Goal: Task Accomplishment & Management: Use online tool/utility

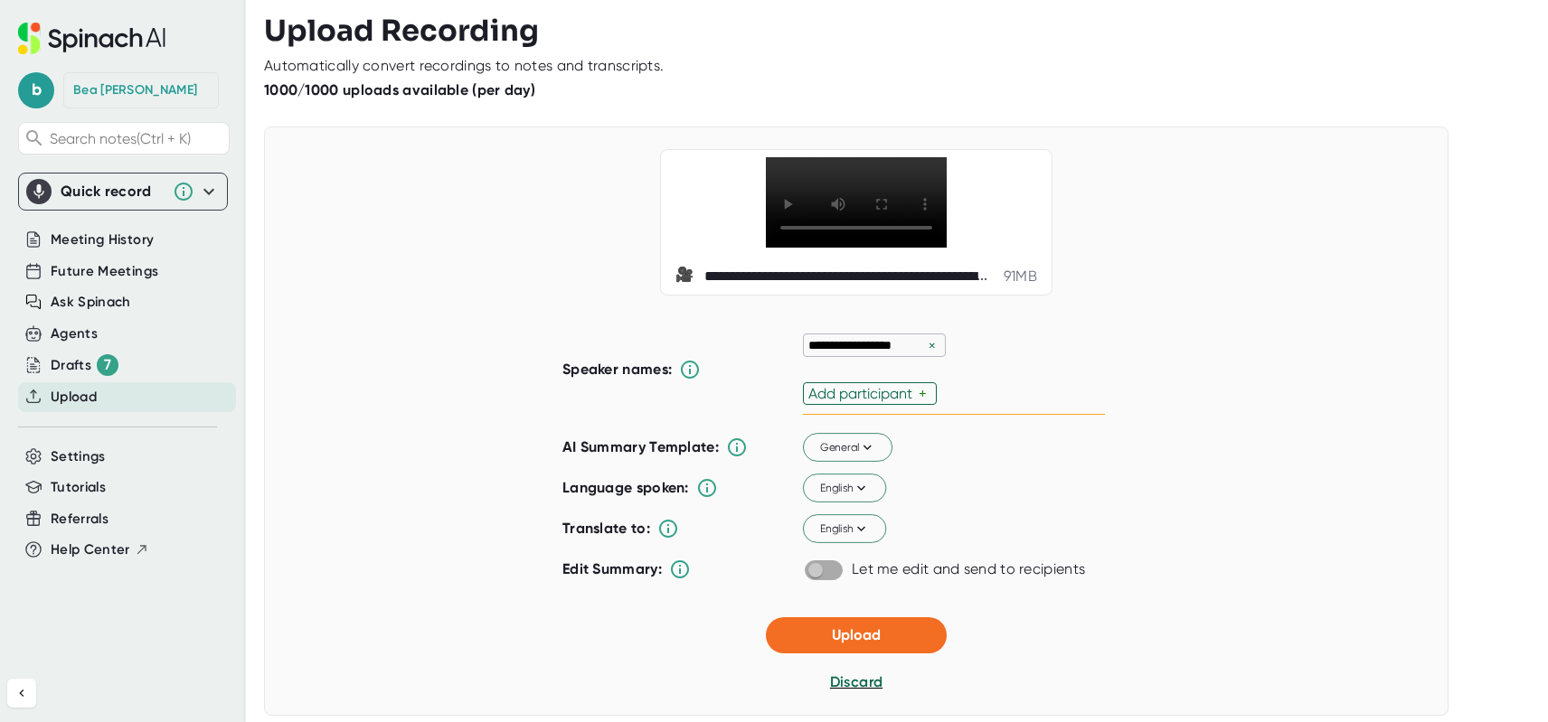
click at [824, 579] on input "checkbox" at bounding box center [815, 570] width 52 height 16
checkbox input "true"
click at [851, 644] on span "Upload" at bounding box center [856, 635] width 49 height 17
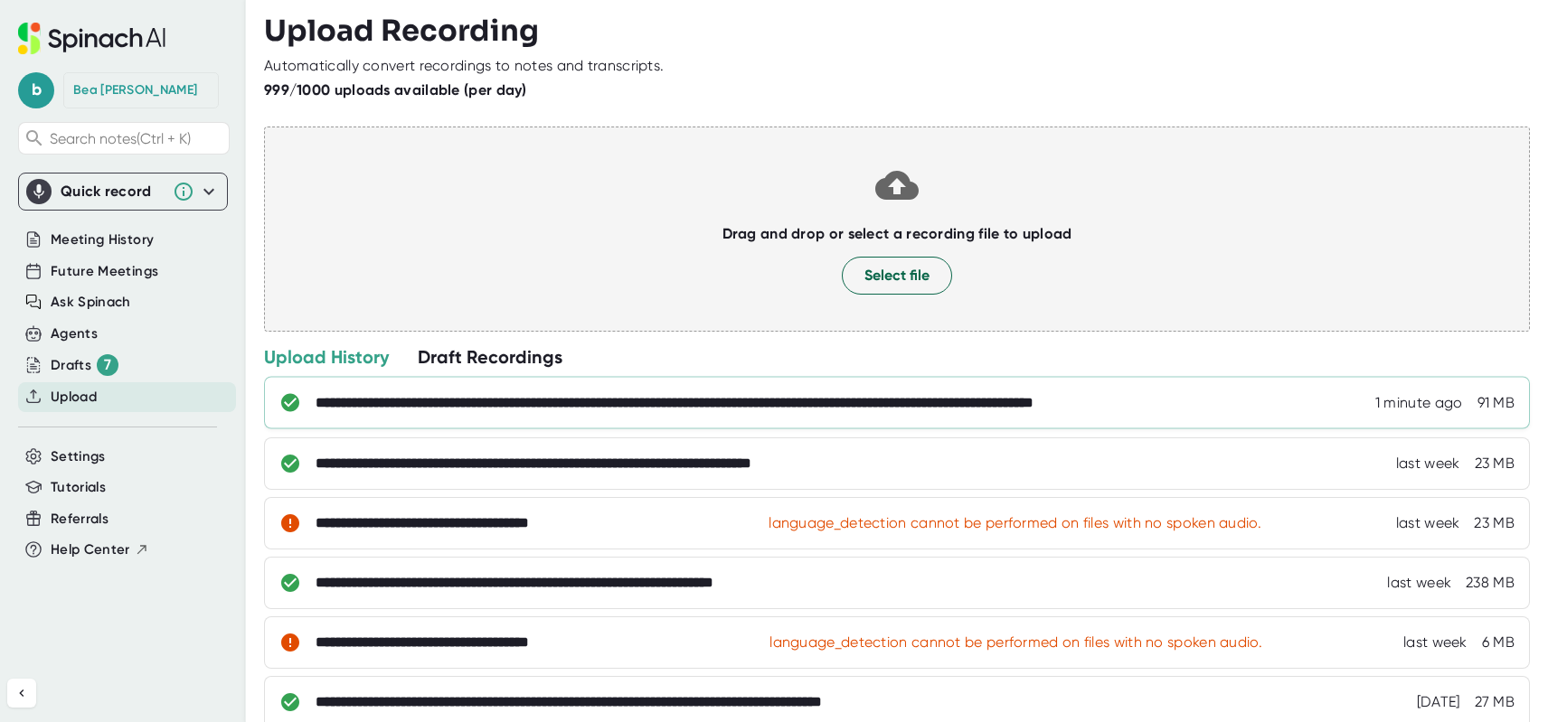
click at [522, 412] on div "**********" at bounding box center [897, 403] width 1266 height 52
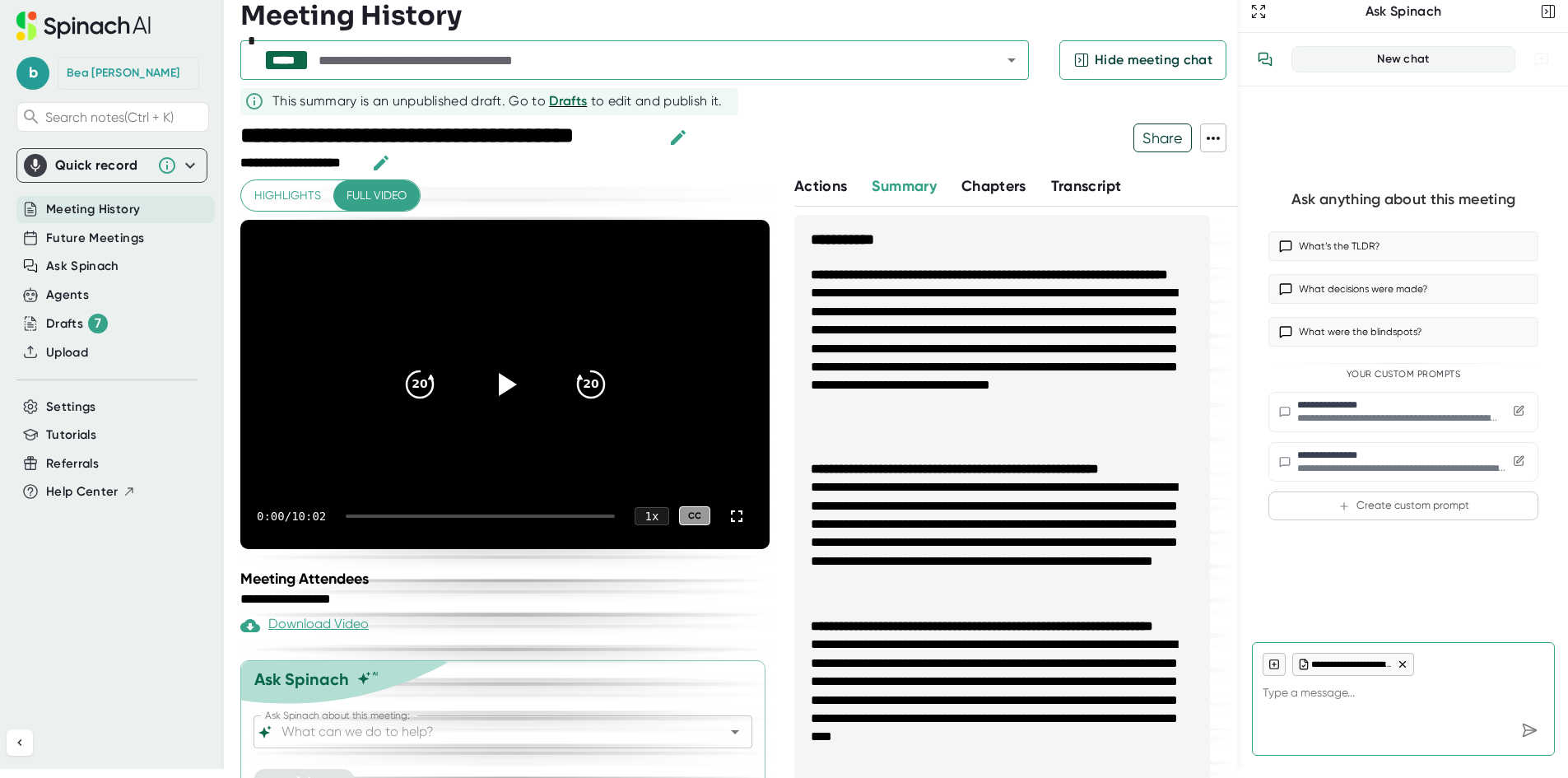
scroll to position [32, 0]
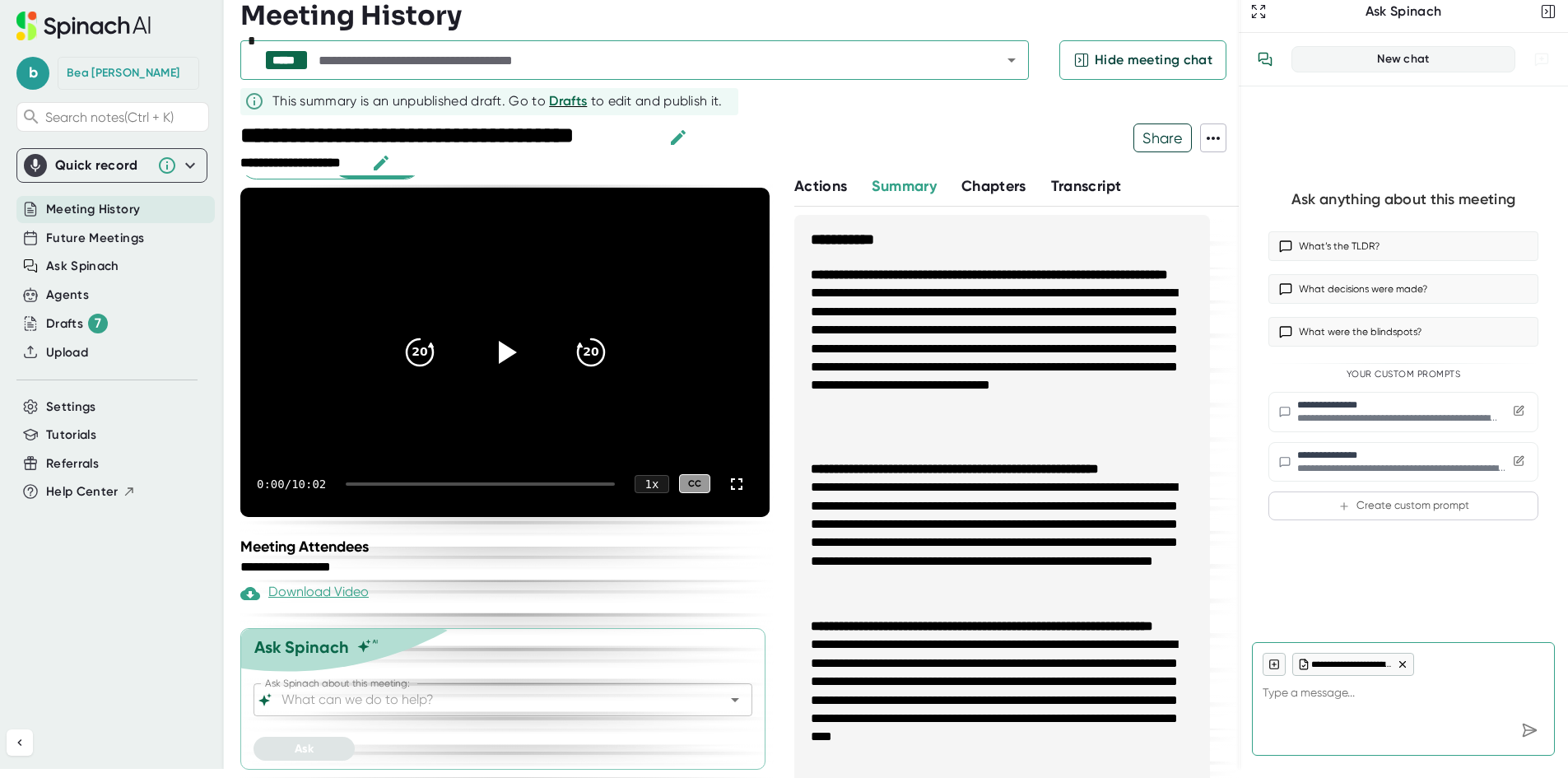
click at [378, 657] on input "Ask Spinach about this meeting:" at bounding box center [489, 700] width 421 height 23
type textarea "x"
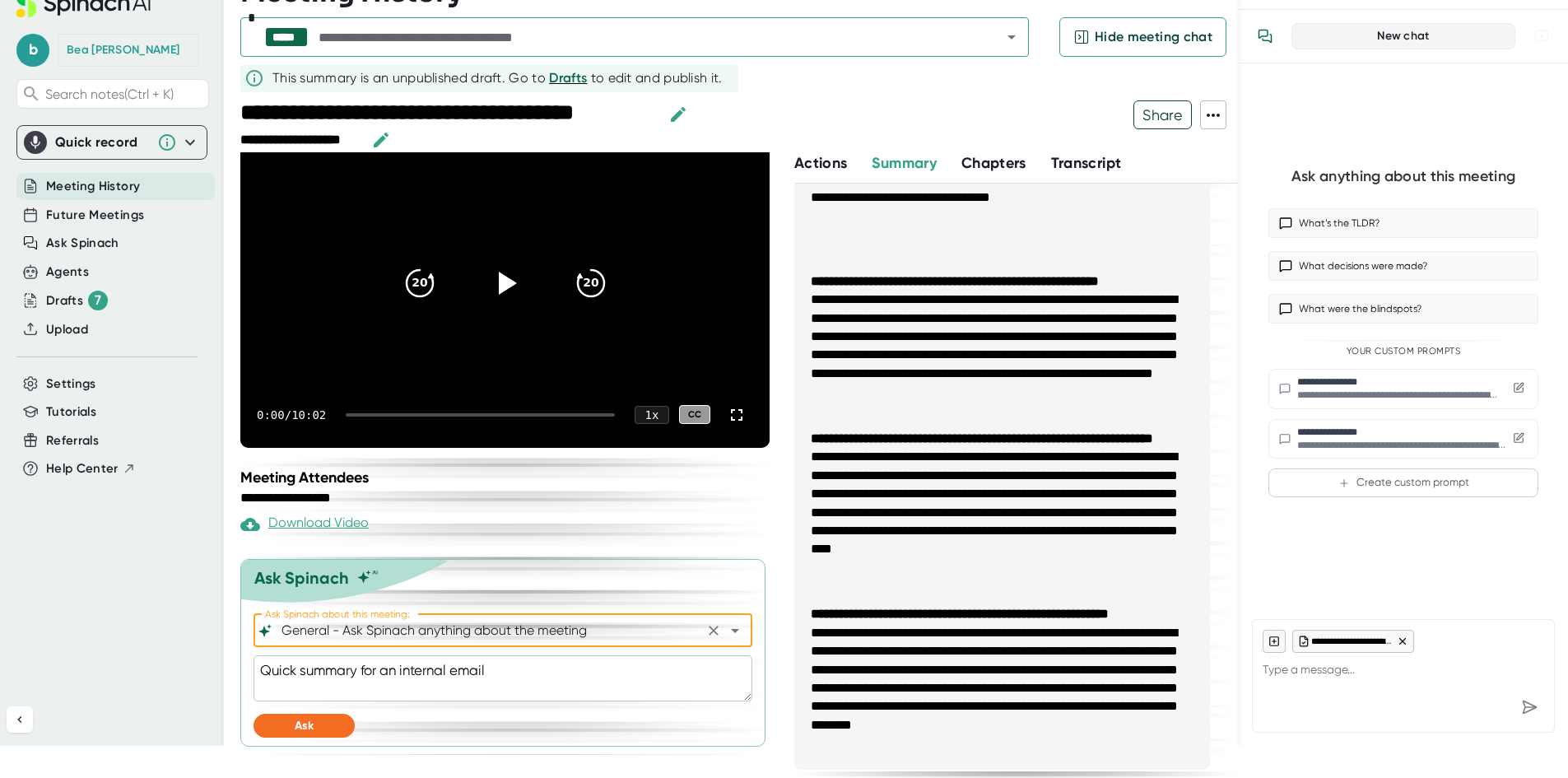
scroll to position [42, 0]
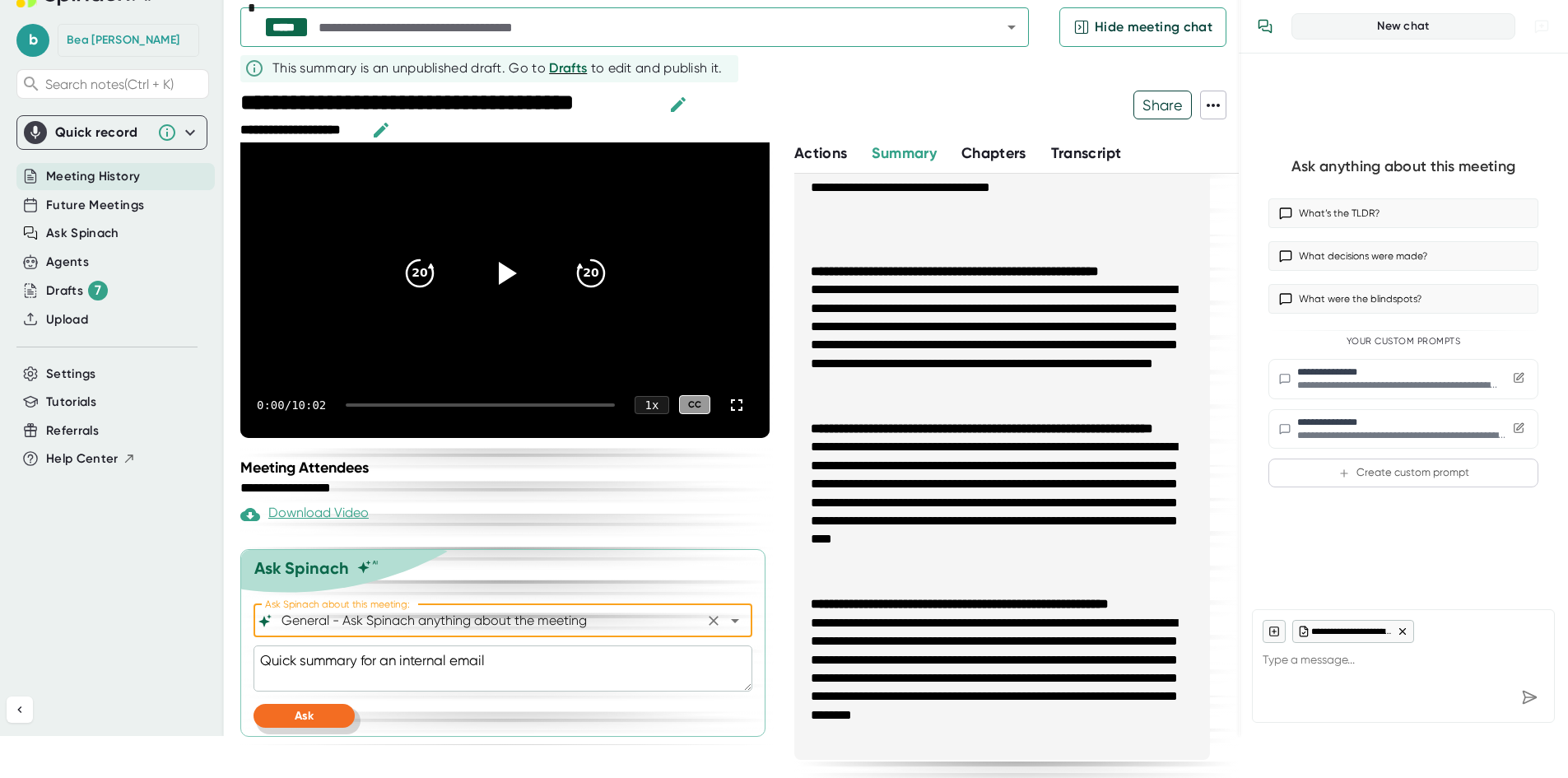
type input "General - Ask Spinach anything about the meeting"
click at [308, 657] on span "Ask" at bounding box center [304, 715] width 19 height 14
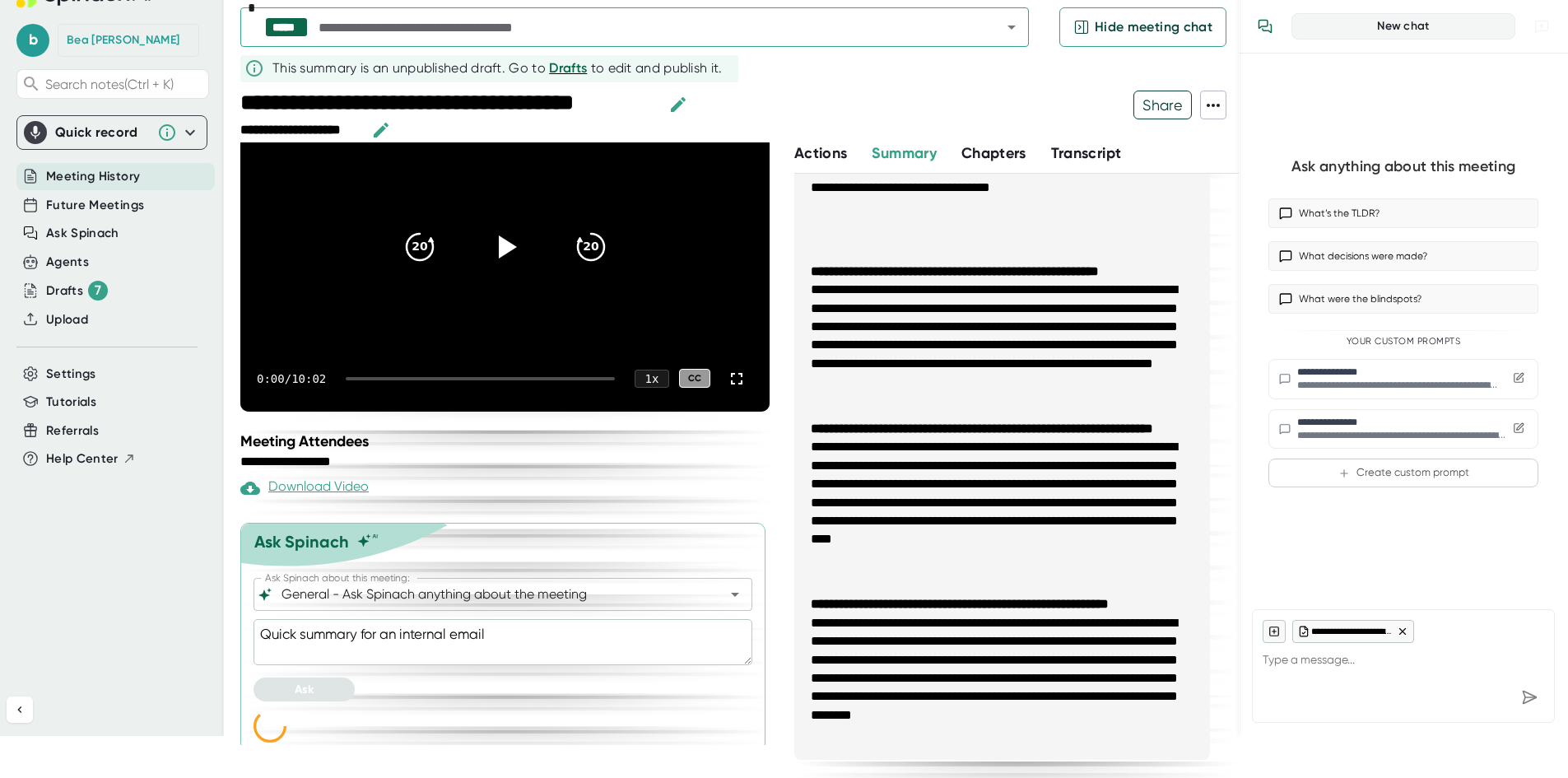
scroll to position [119, 0]
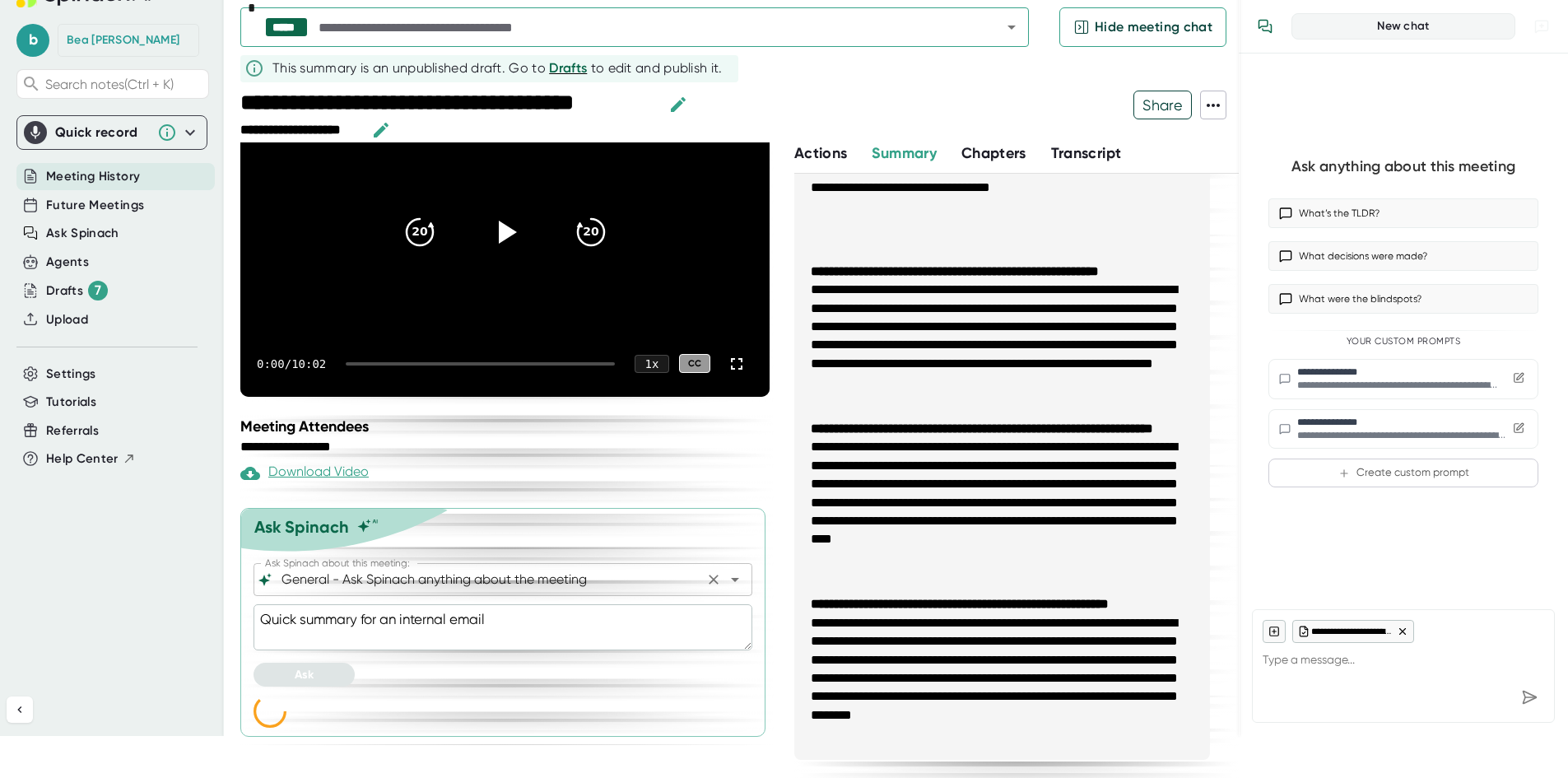
type textarea "x"
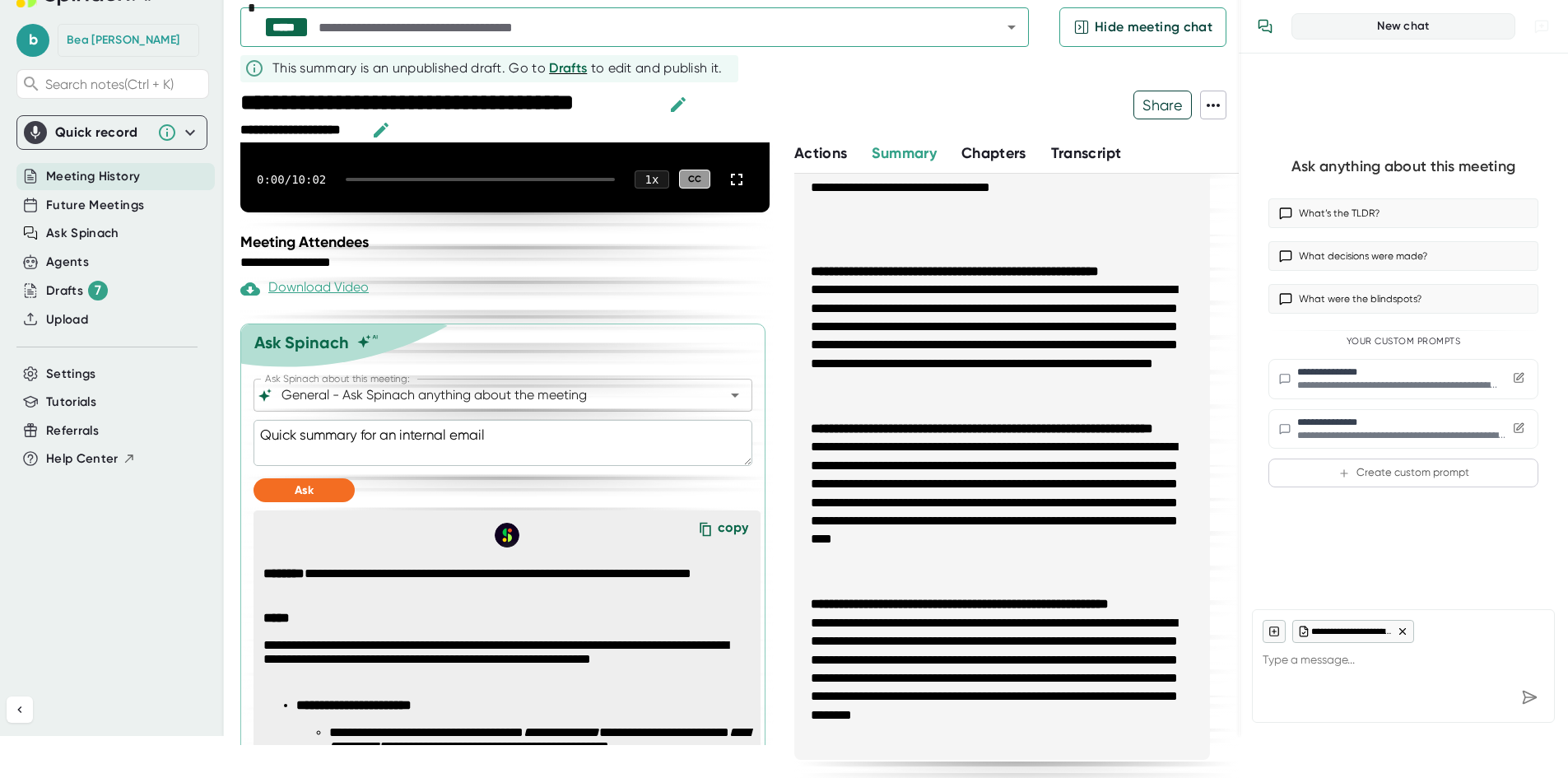
scroll to position [202, 0]
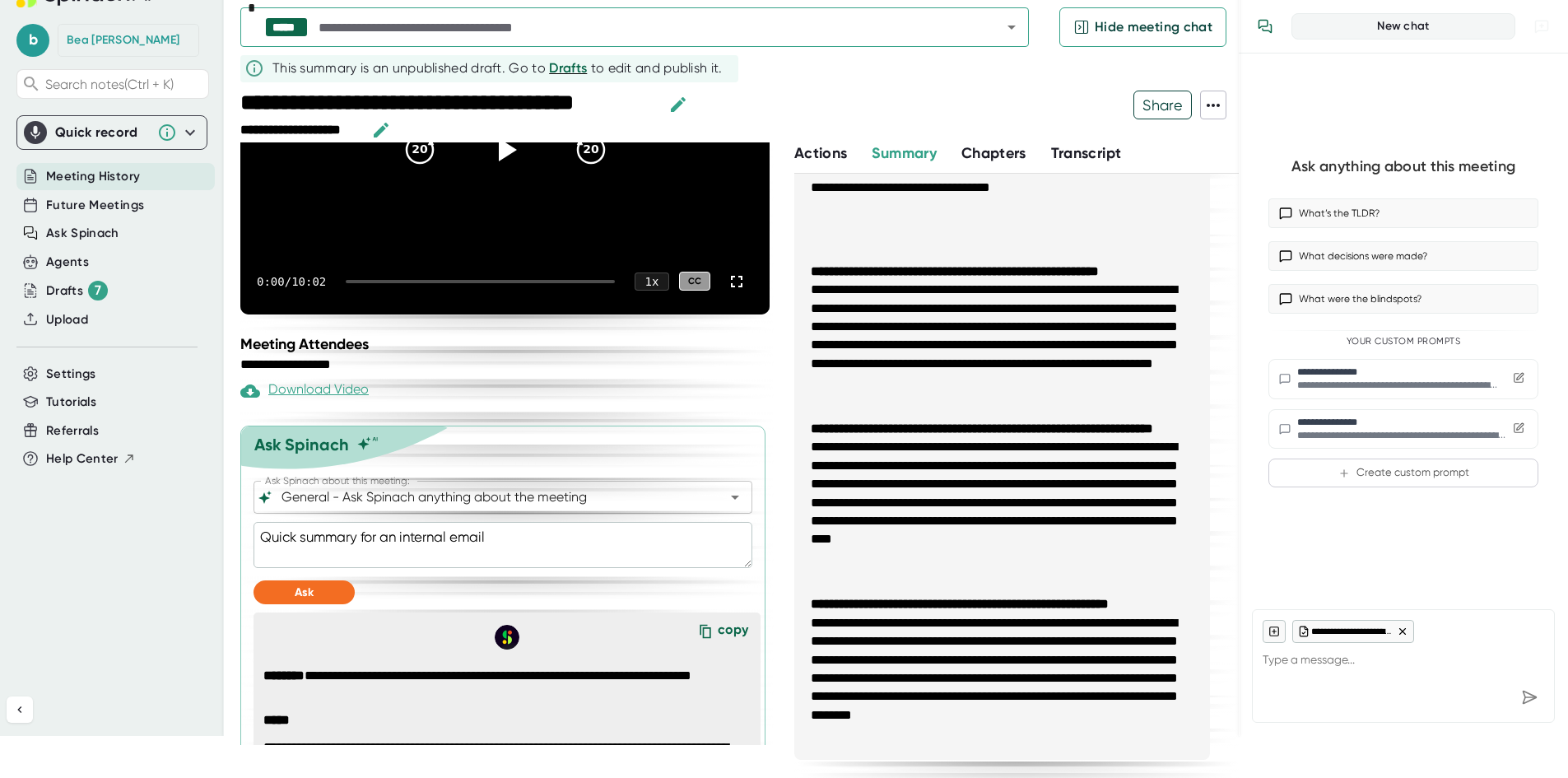
click at [528, 533] on textarea "Quick summary for an internal email" at bounding box center [503, 545] width 499 height 46
type textarea "Quick summary for an internal email"
type textarea "x"
type textarea "Quick summary for an internal email."
type textarea "x"
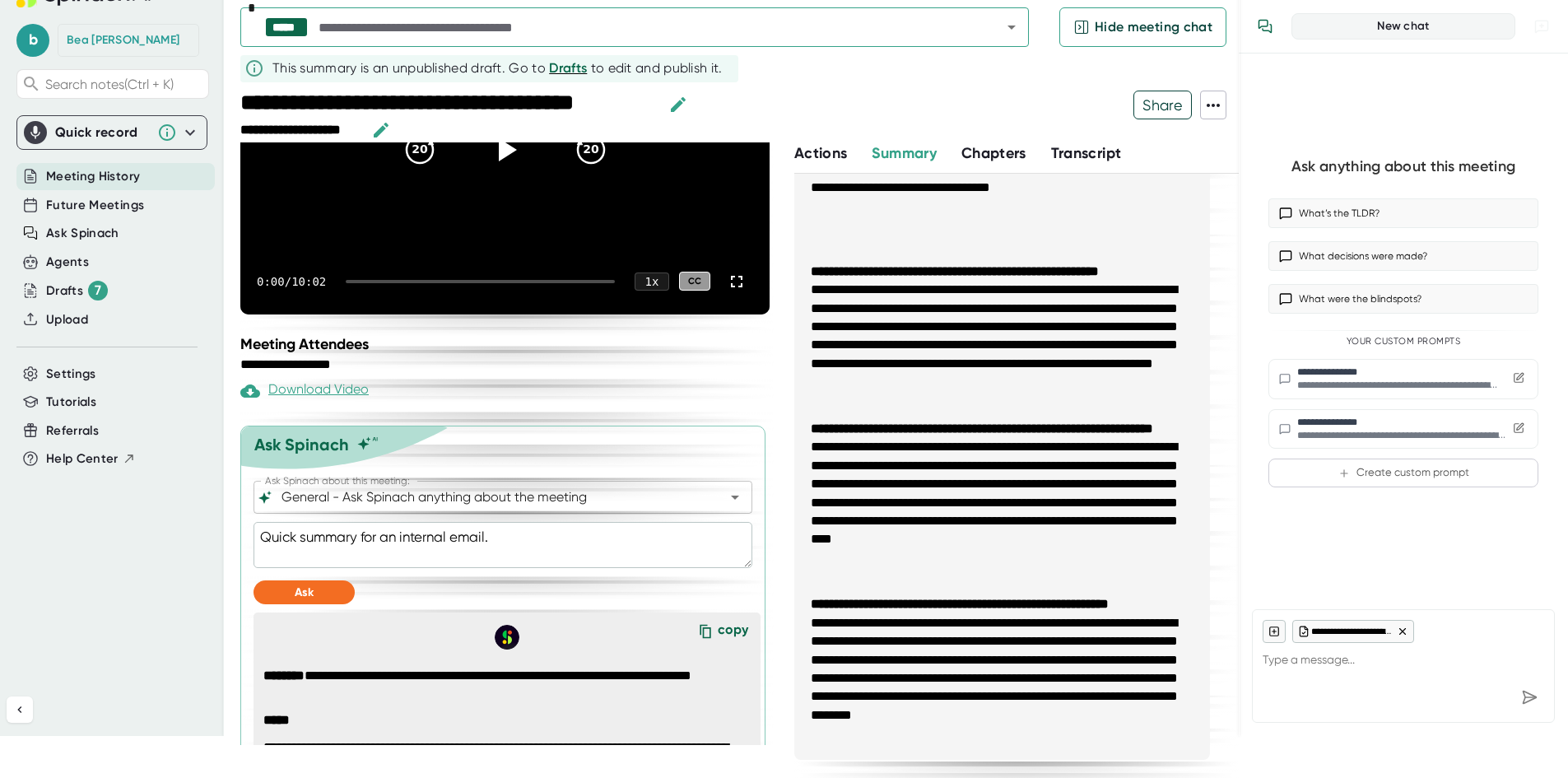
type textarea "Quick summary for an internal email. F"
type textarea "x"
type textarea "Quick summary for an internal email. Fe"
type textarea "x"
type textarea "Quick summary for an internal email. Few"
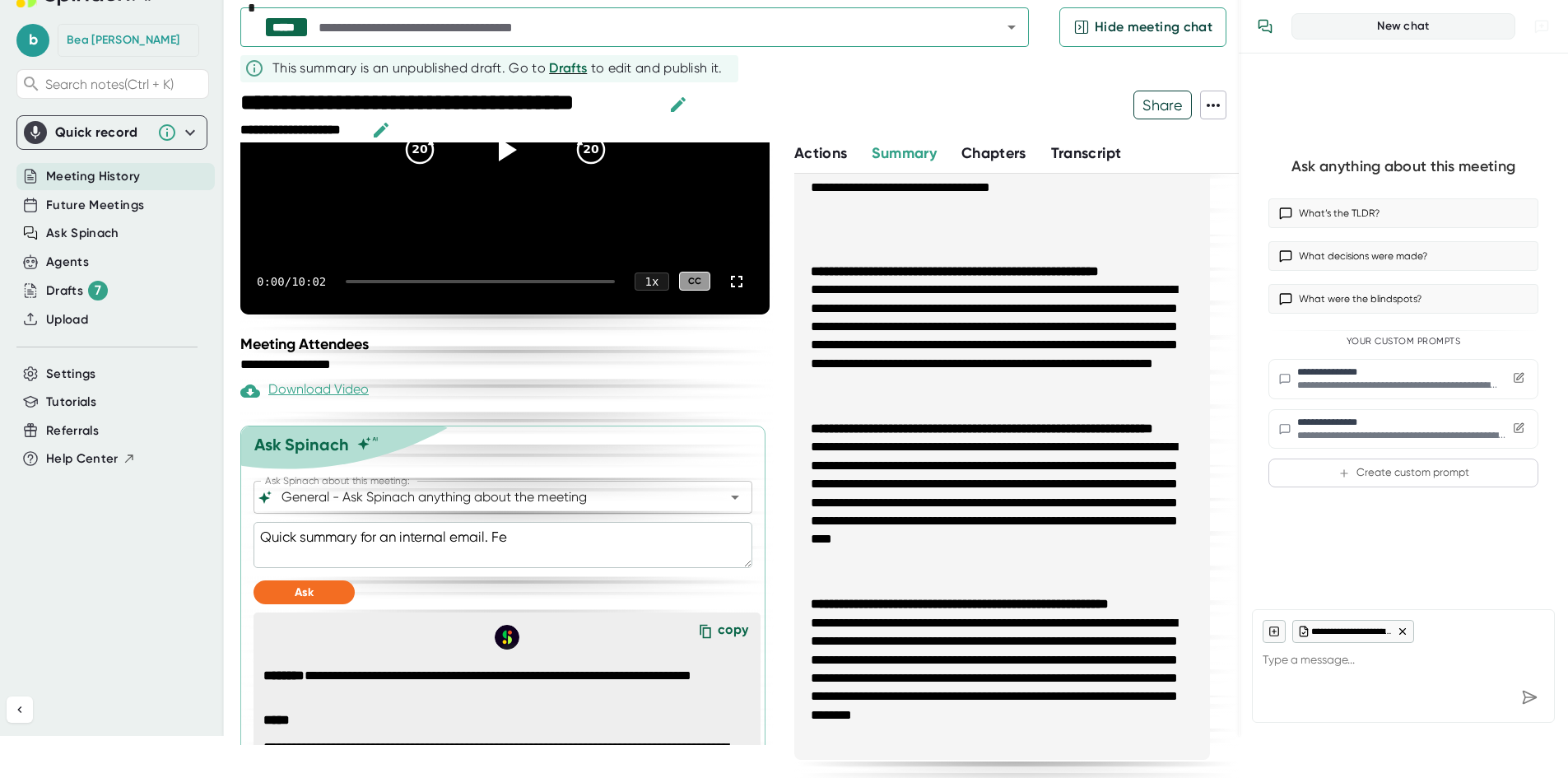
type textarea "x"
type textarea "Quick summary for an internal email. Few"
type textarea "x"
type textarea "Quick summary for an internal email. Few"
type textarea "x"
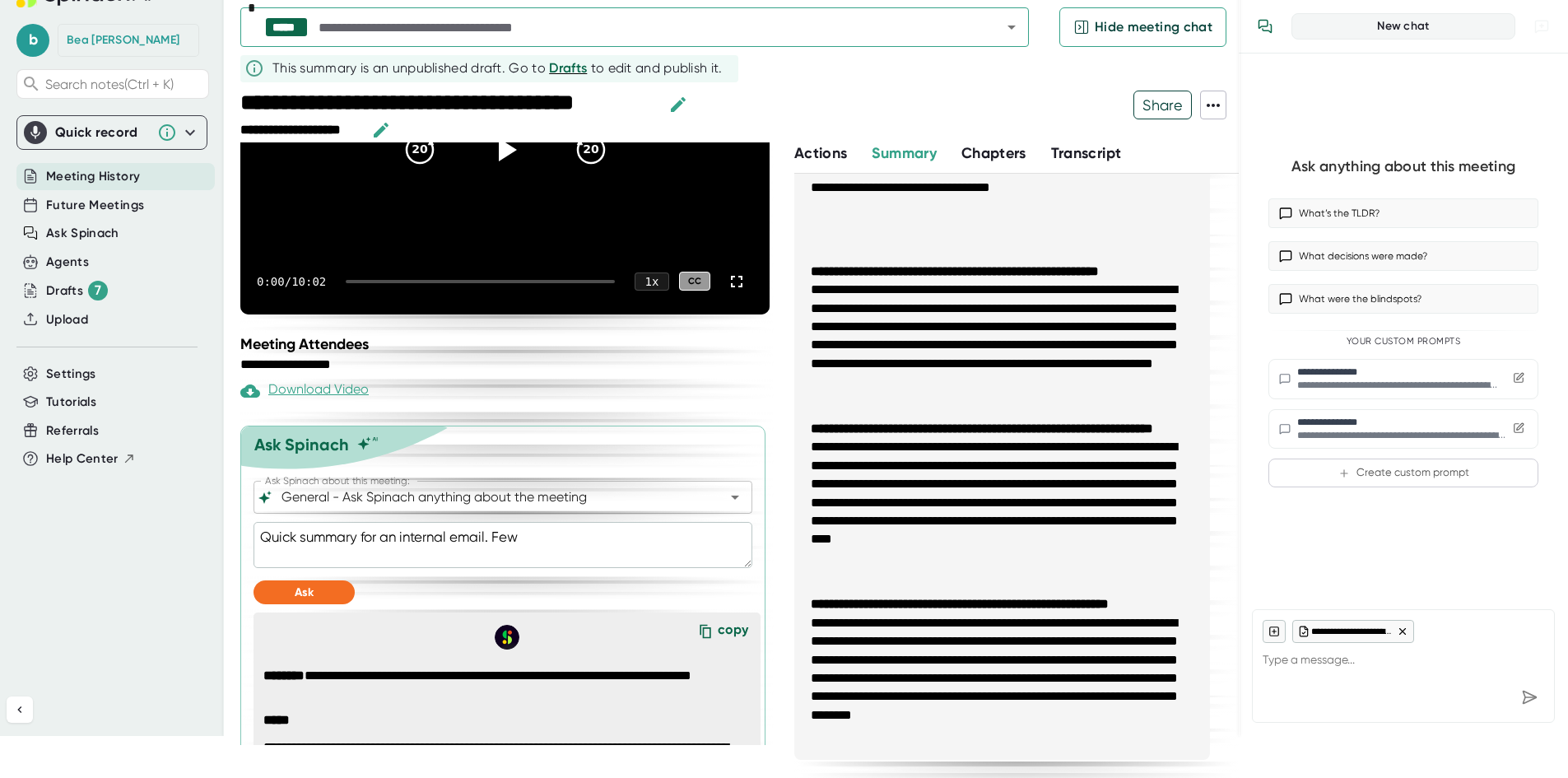
type textarea "Quick summary for an internal email. Fe"
type textarea "x"
type textarea "Quick summary for an internal email. F"
type textarea "x"
type textarea "Quick summary for an internal email."
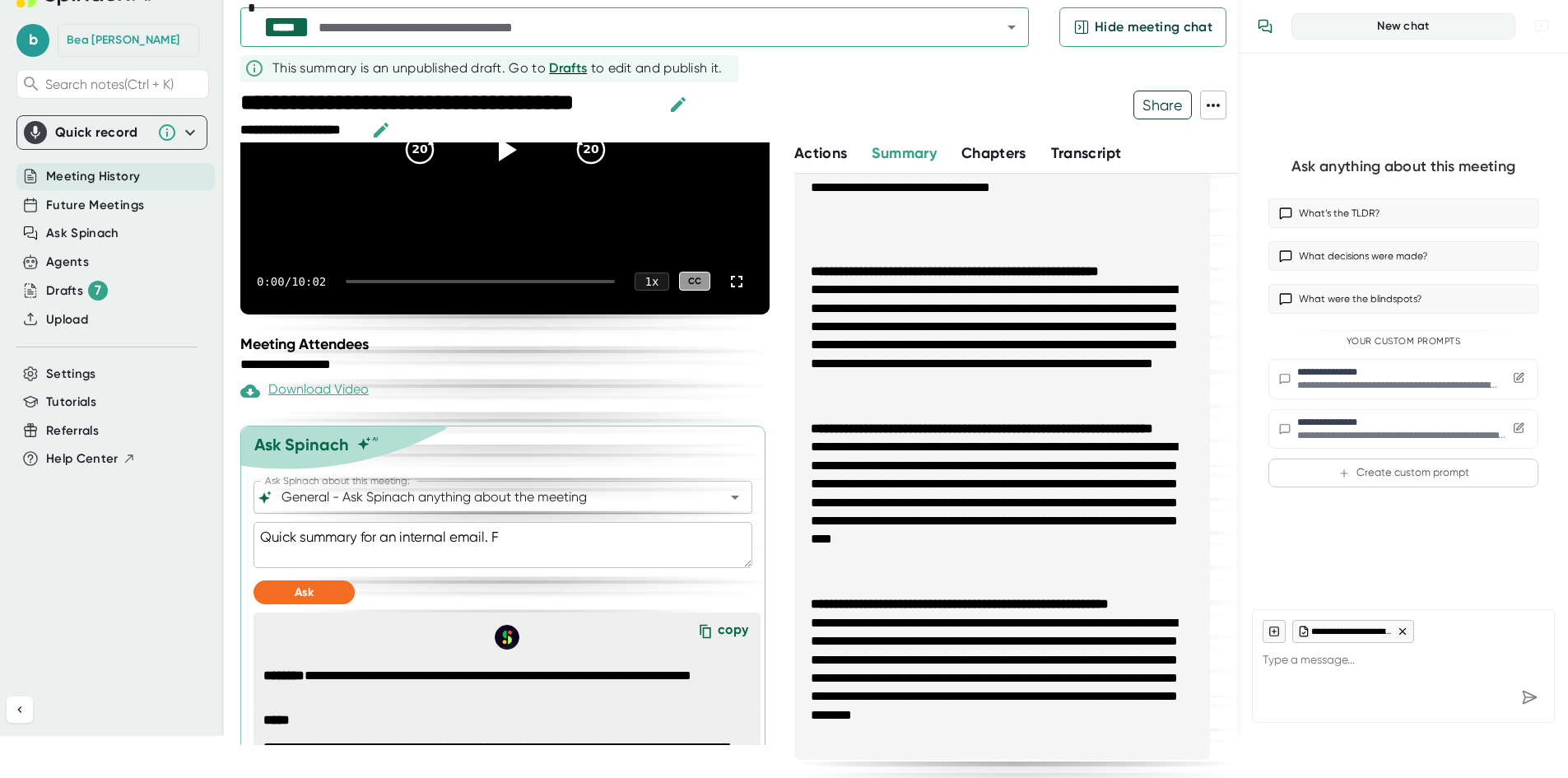
type textarea "x"
type textarea "Quick summary for an internal email."
type textarea "x"
type textarea "Quick summary for an internal email.3"
type textarea "x"
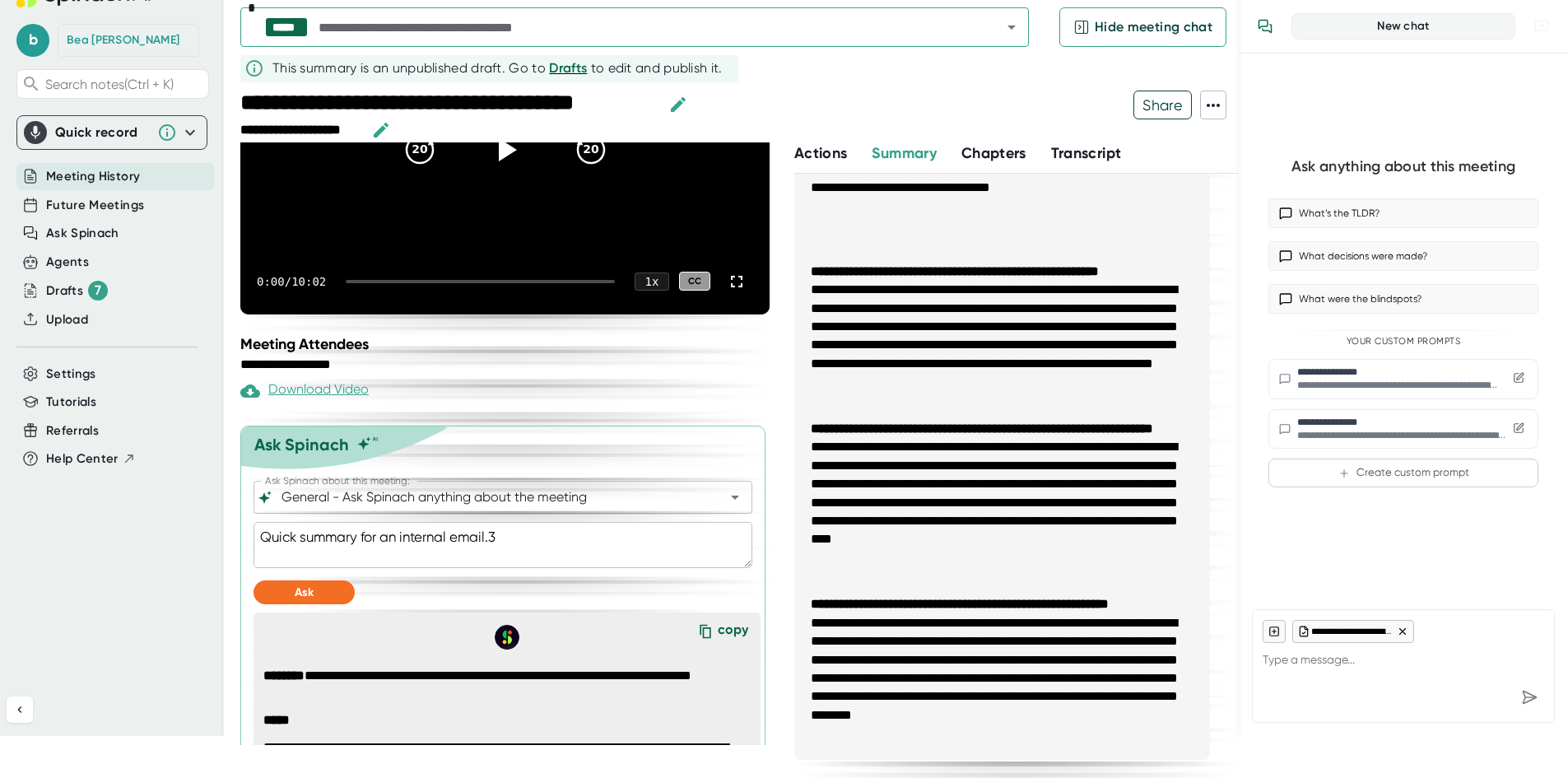
type textarea "Quick summary for an internal email.3"
type textarea "x"
type textarea "Quick summary for an internal email.3"
type textarea "x"
type textarea "Quick summary for an internal email."
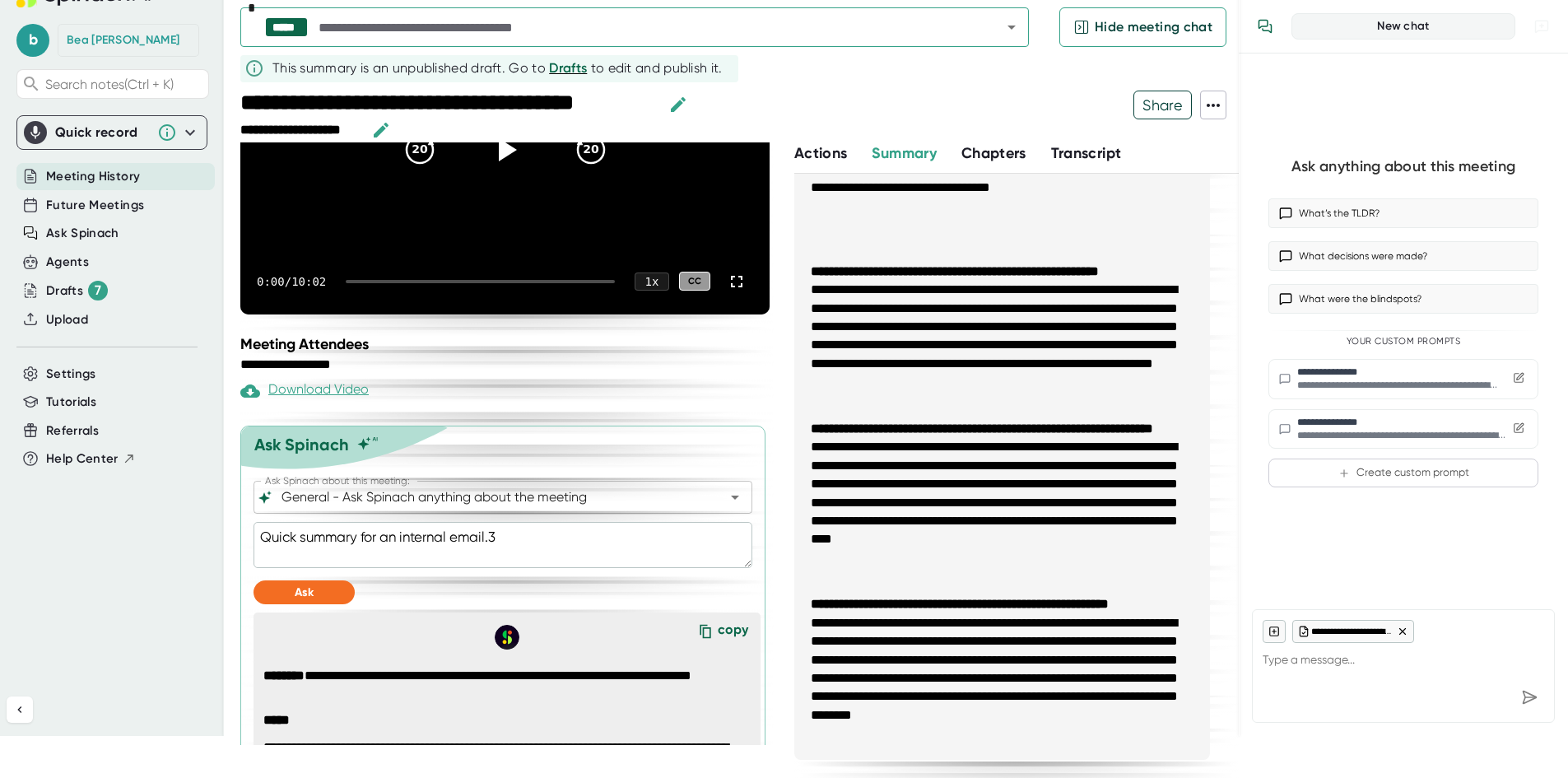
type textarea "x"
type textarea "Quick summary for an internal email."
type textarea "x"
type textarea "Quick summary for an internal email. -"
type textarea "x"
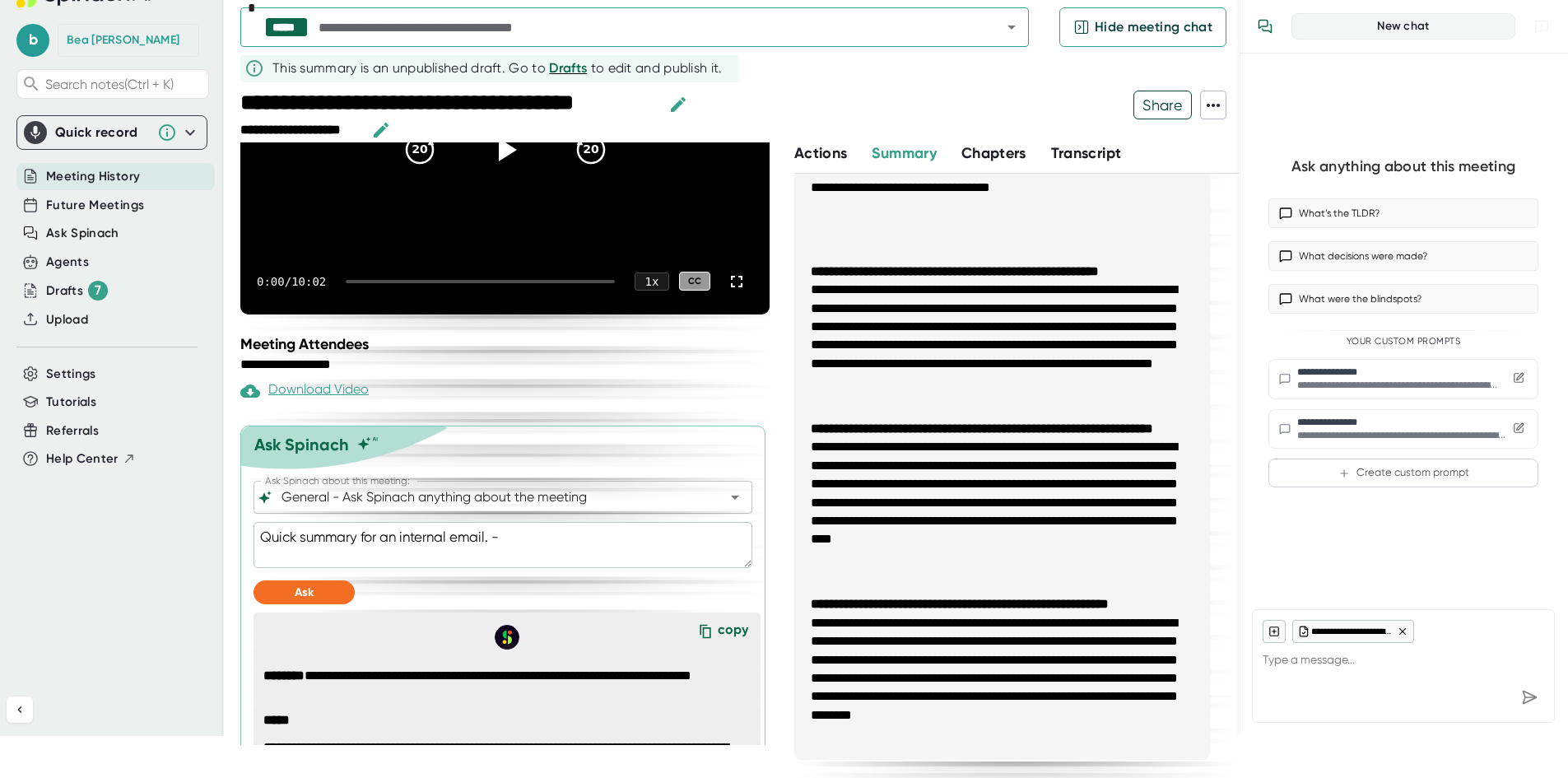
type textarea "Quick summary for an internal email."
type textarea "x"
type textarea "Quick summary for an internal email. 3"
type textarea "x"
type textarea "Quick summary for an internal email. 3-"
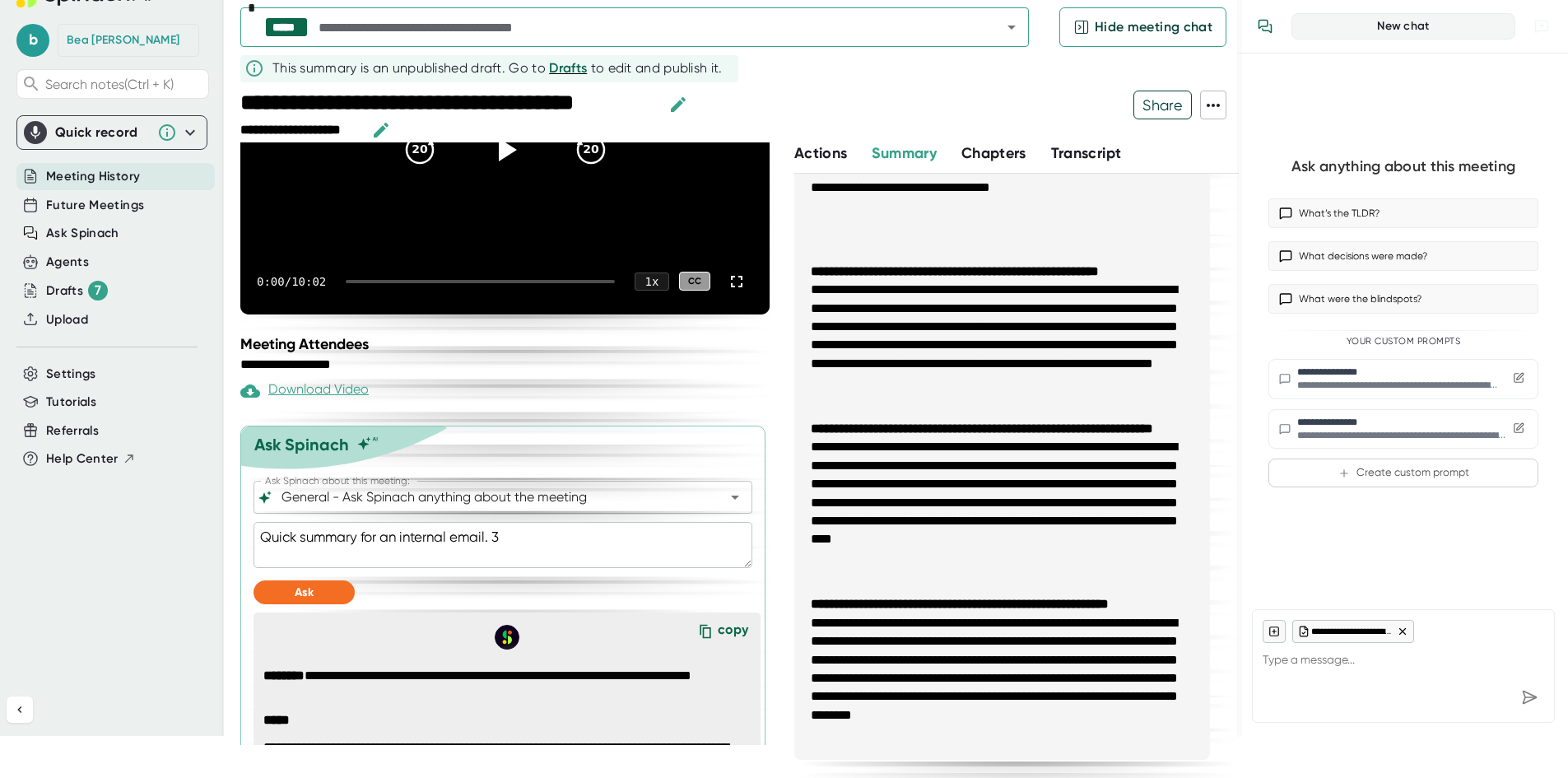
type textarea "x"
type textarea "Quick summary for an internal email. 3-5"
type textarea "x"
type textarea "Quick summary for an internal email. 3-5"
type textarea "x"
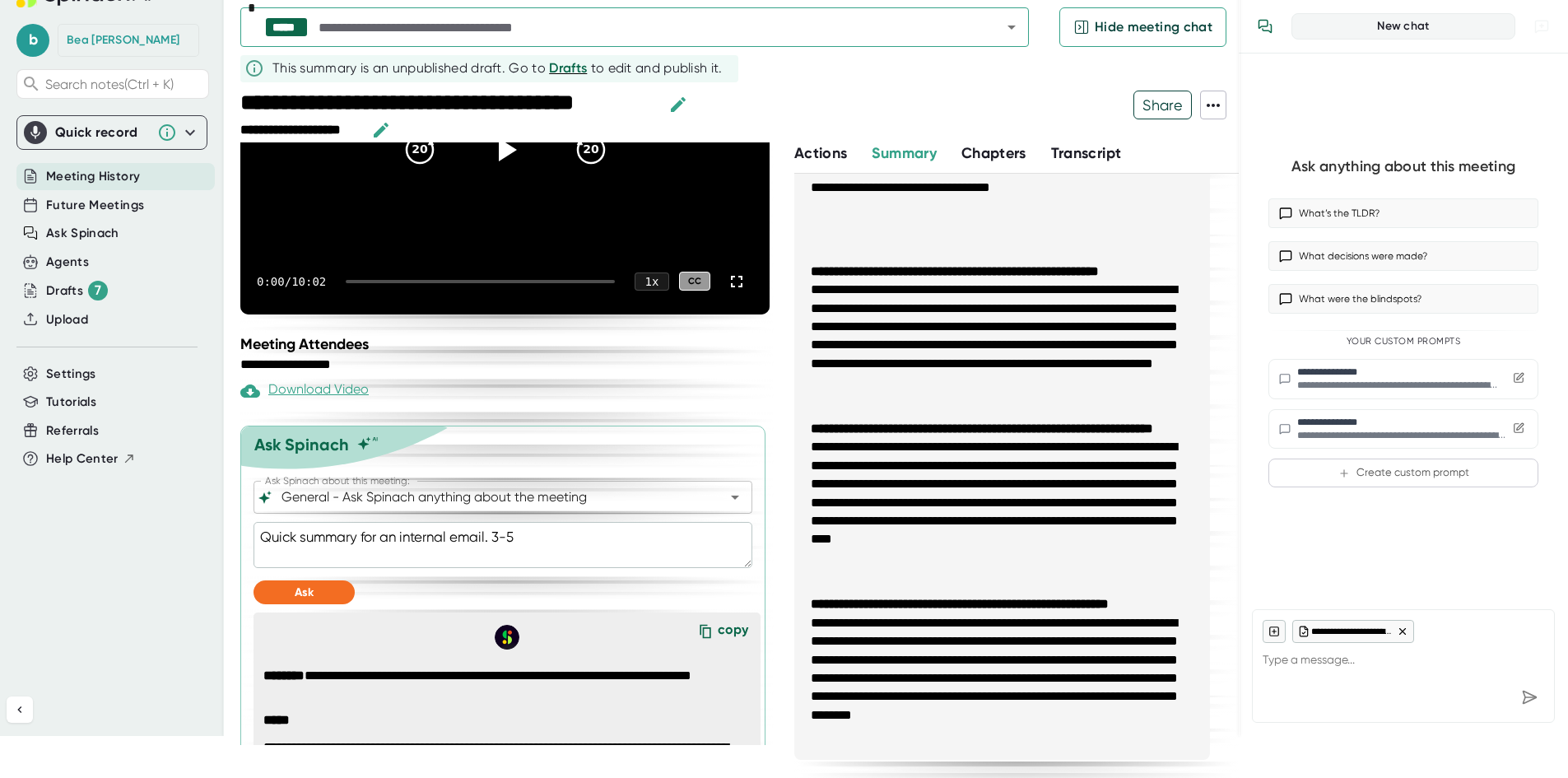
type textarea "Quick summary for an internal email. 3-5 h"
type textarea "x"
type textarea "Quick summary for an internal email. 3-5 hi"
type textarea "x"
type textarea "Quick summary for an internal email. 3-5 hig"
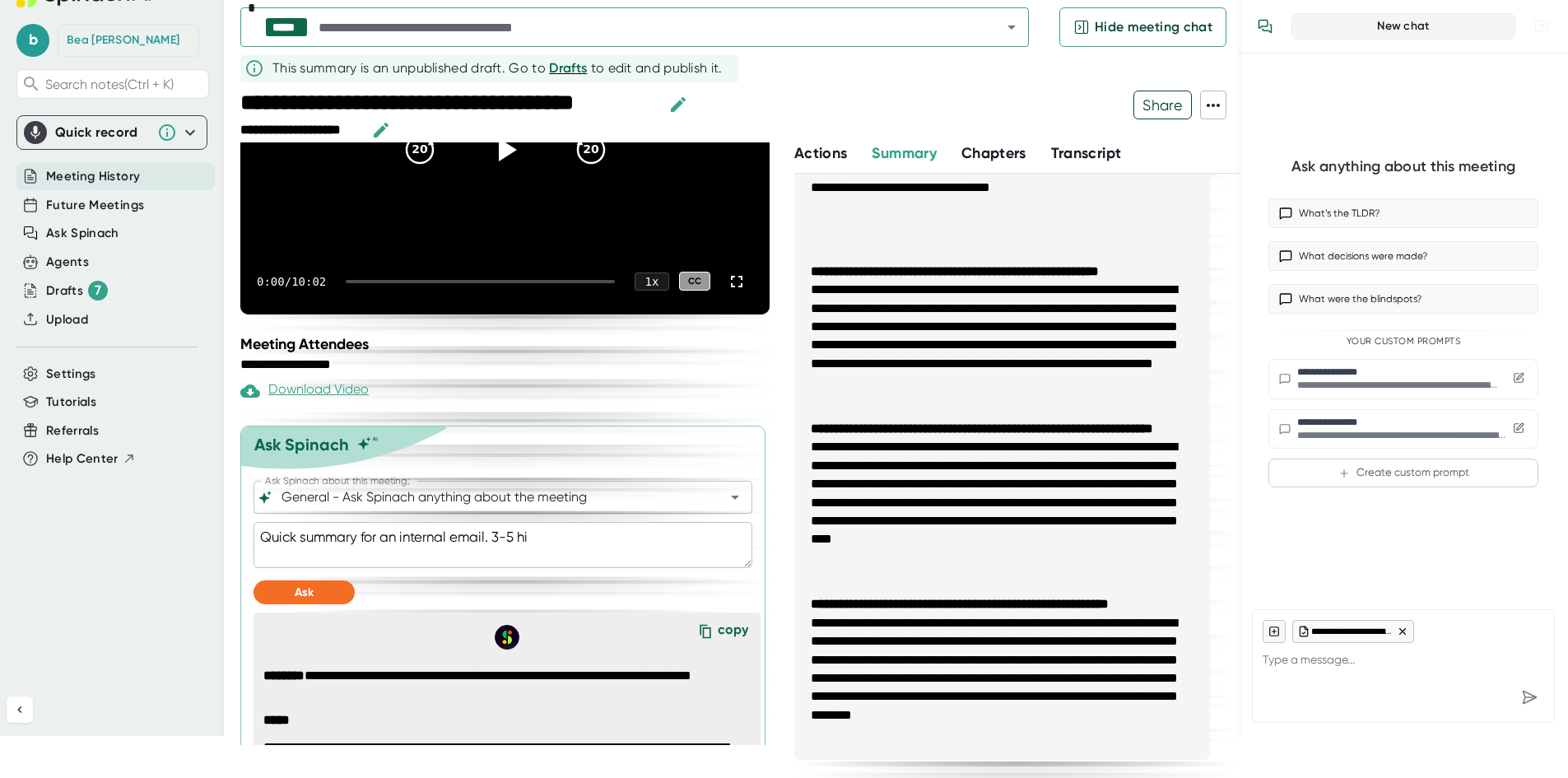
type textarea "x"
type textarea "Quick summary for an internal email. 3-5 high"
type textarea "x"
type textarea "Quick summary for an internal email. 3-5 high"
type textarea "x"
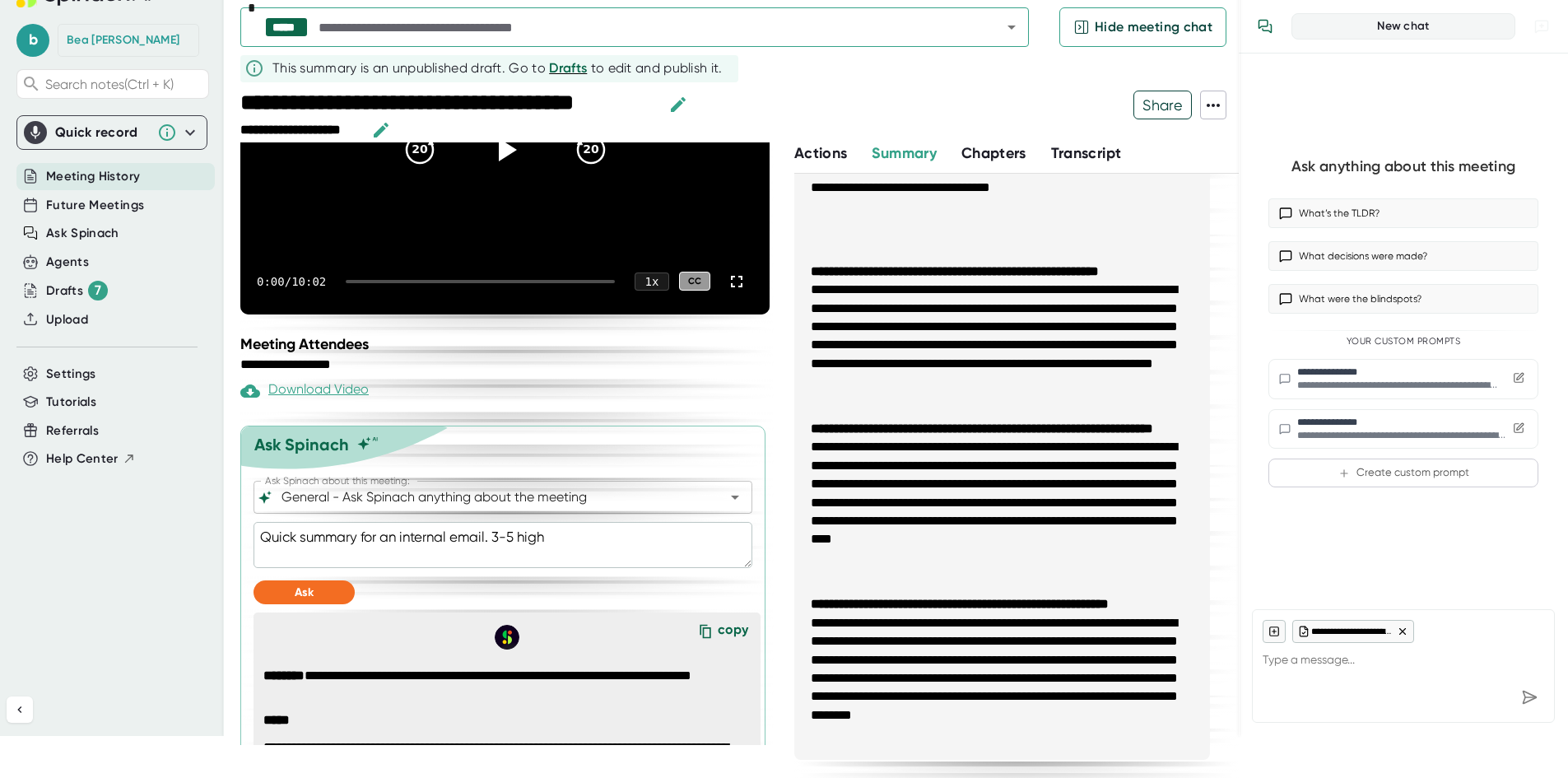
type textarea "Quick summary for an internal email. 3-5 high l"
type textarea "x"
type textarea "Quick summary for an internal email. 3-5 high le"
type textarea "x"
type textarea "Quick summary for an internal email. 3-5 high lev"
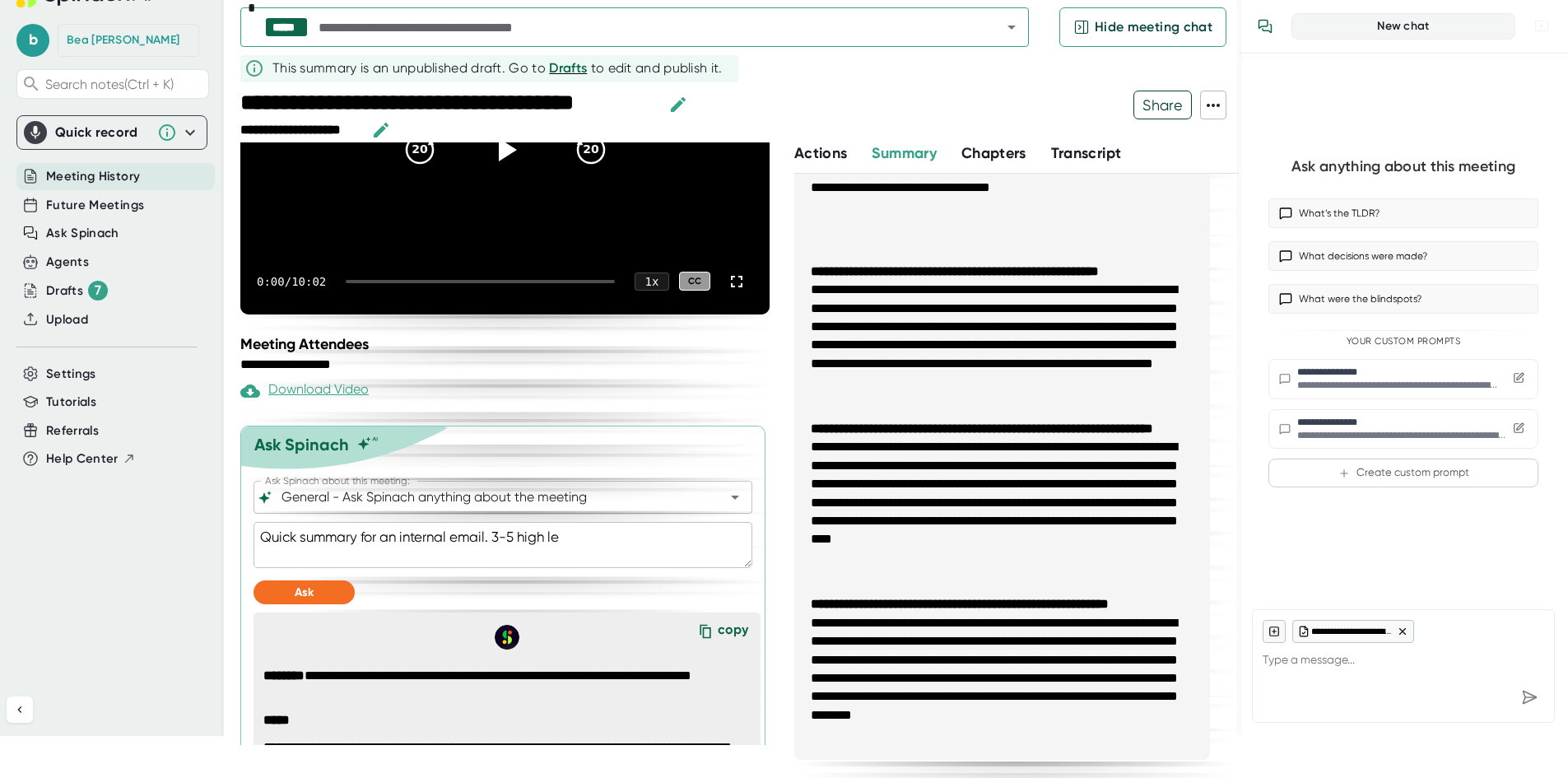
type textarea "x"
type textarea "Quick summary for an internal email. 3-5 high leve"
type textarea "x"
type textarea "Quick summary for an internal email. 3-5 high level"
type textarea "x"
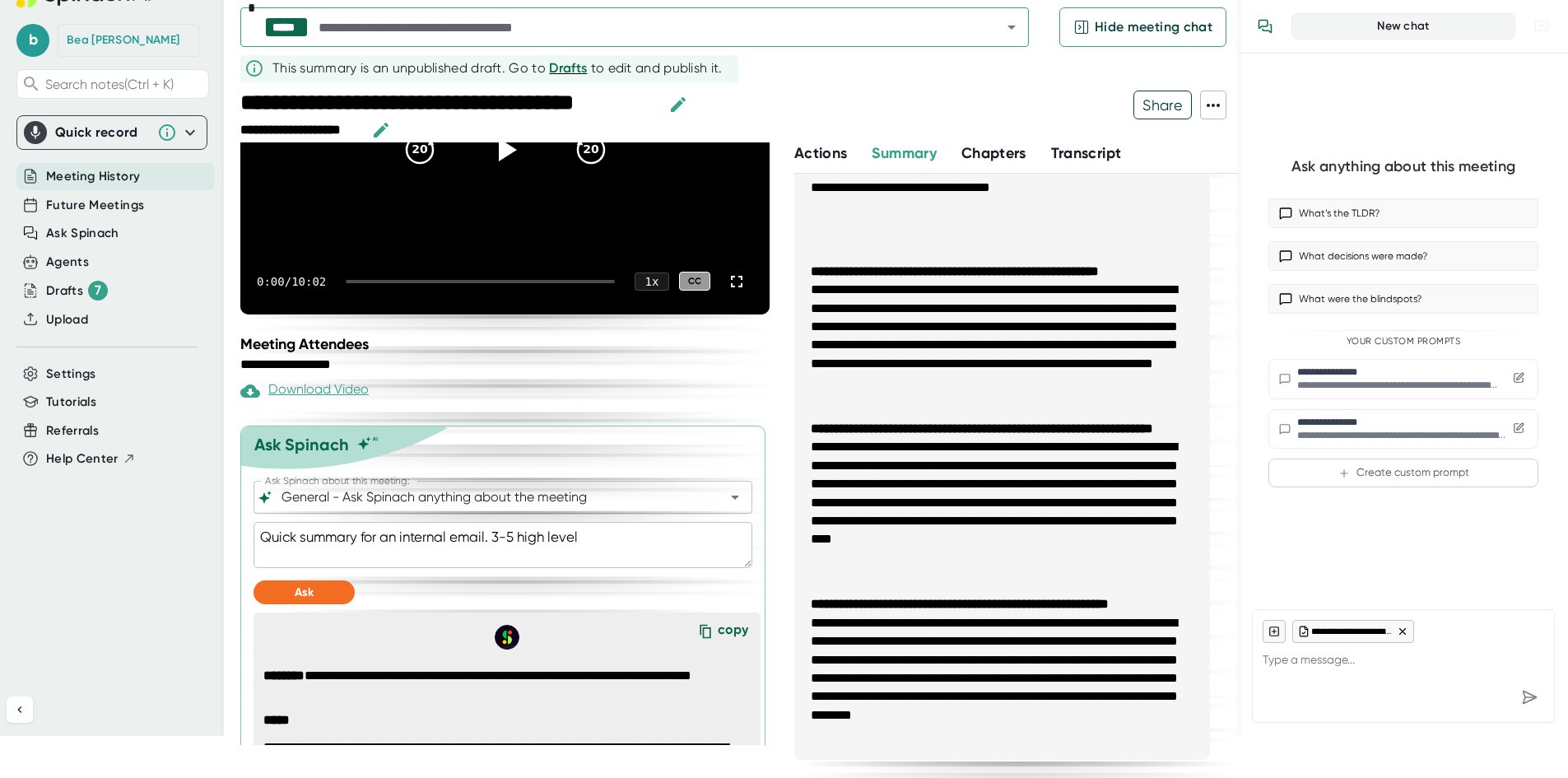
type textarea "Quick summary for an internal email. 3-5 high level"
type textarea "x"
type textarea "Quick summary for an internal email. 3-5 high level s"
type textarea "x"
type textarea "Quick summary for an internal email. 3-5 high level su"
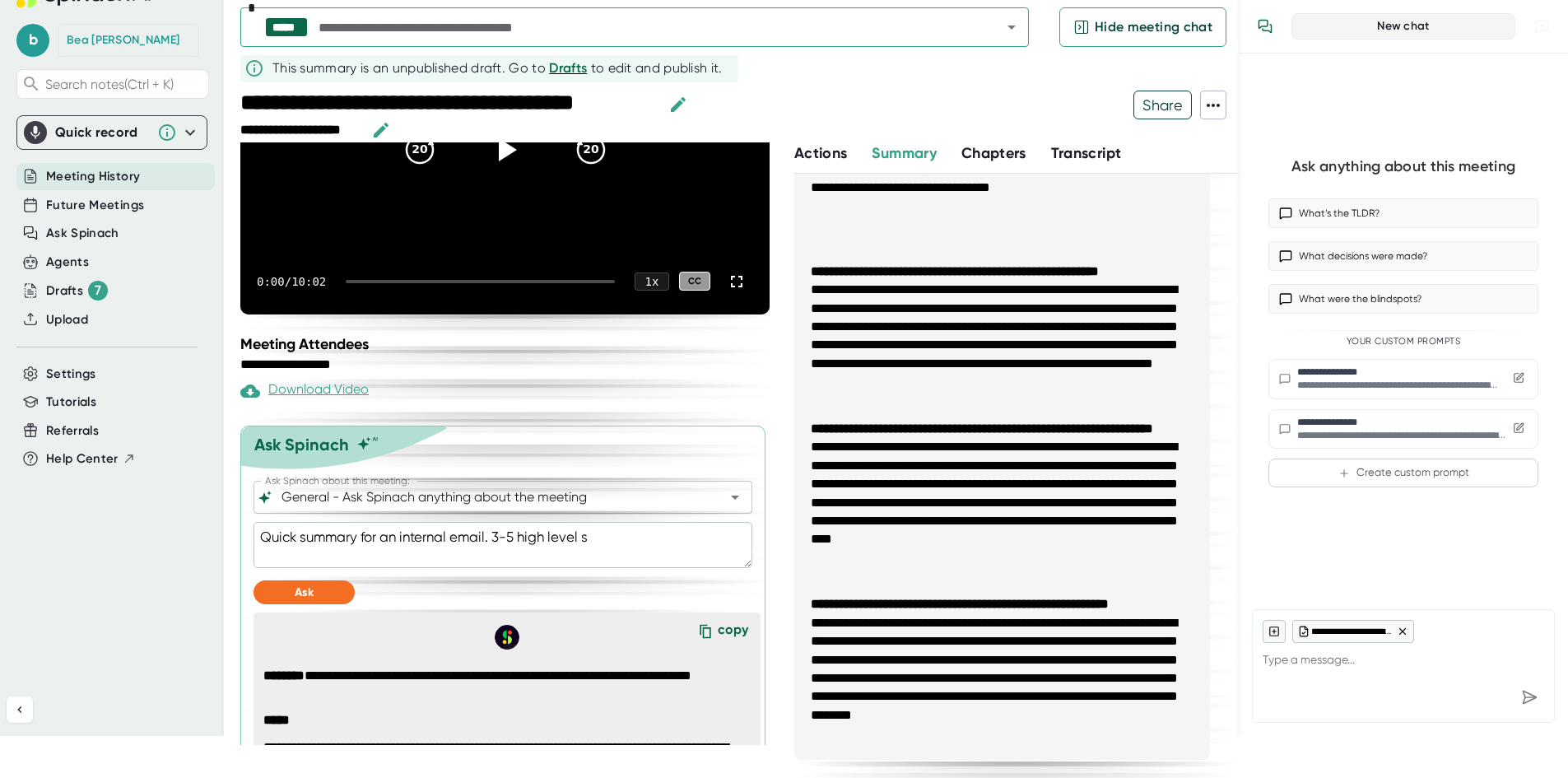
type textarea "x"
type textarea "Quick summary for an internal email. 3-5 high level sum"
type textarea "x"
type textarea "Quick summary for an internal email. 3-5 high level summ"
type textarea "x"
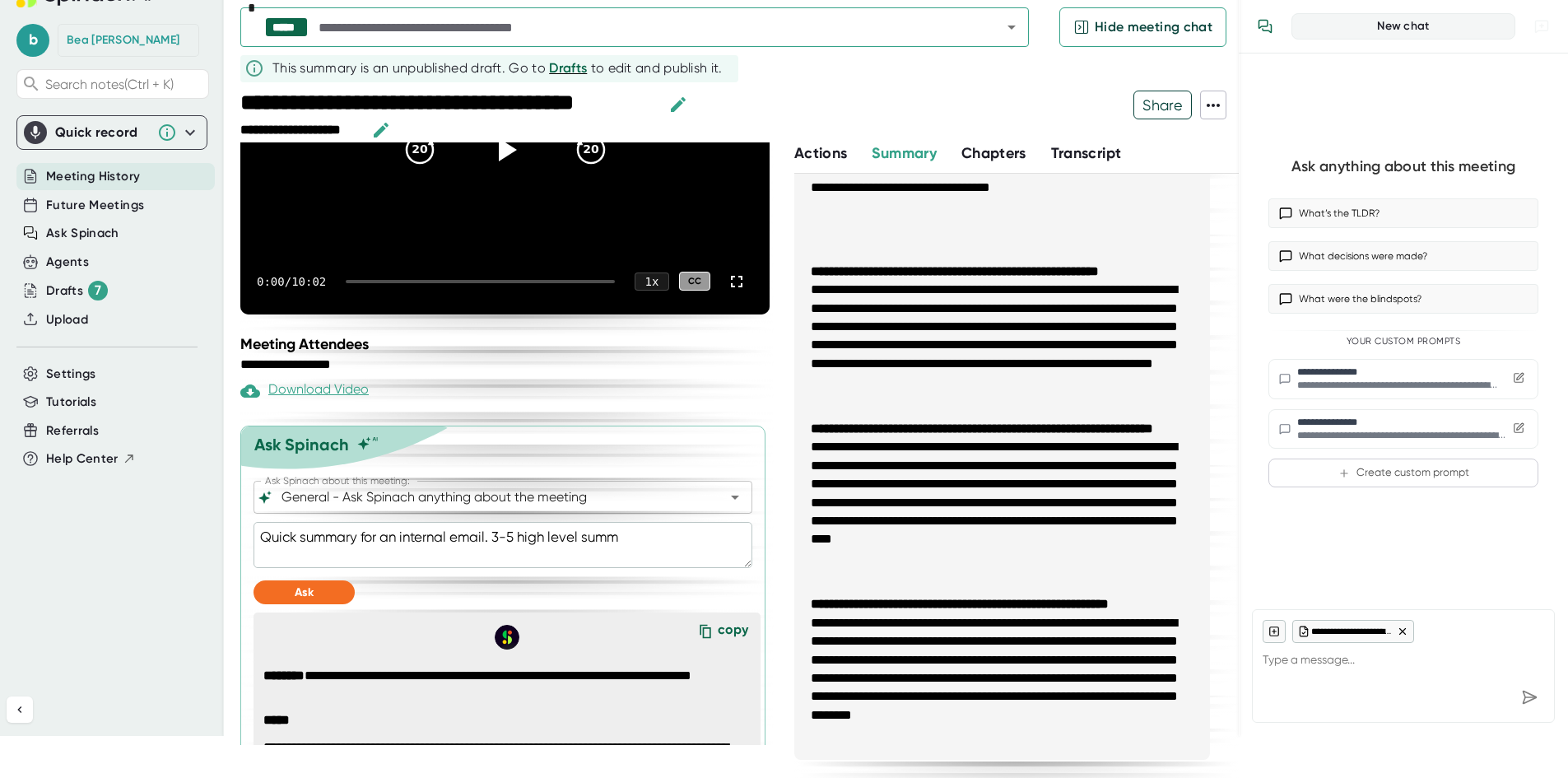
type textarea "Quick summary for an internal email. 3-5 high level summa"
type textarea "x"
type textarea "Quick summary for an internal email. 3-5 high level [PERSON_NAME]"
type textarea "x"
type textarea "Quick summary for an internal email. 3-5 high level summary"
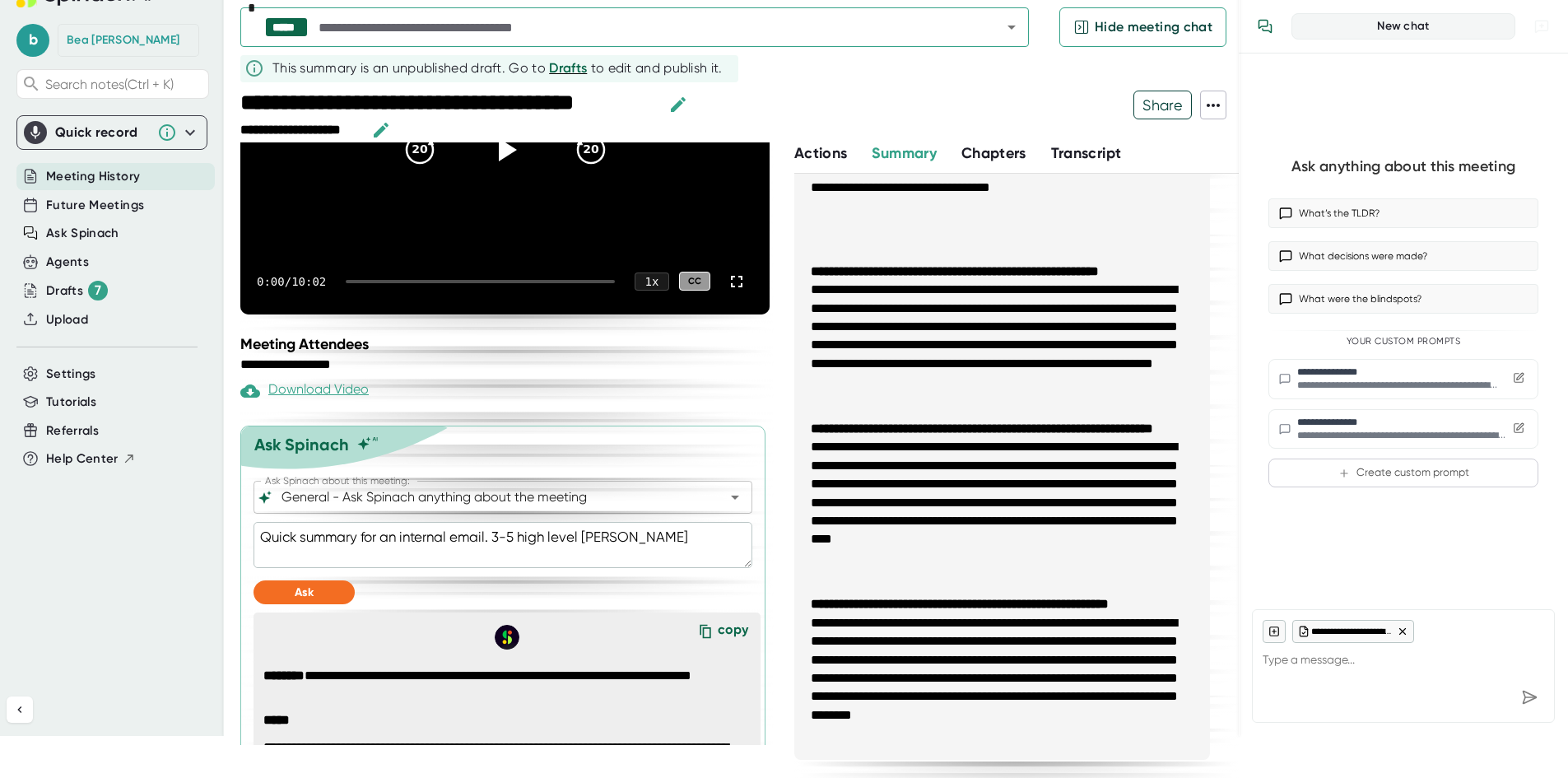
type textarea "x"
type textarea "Quick summary for an internal email. 3-5 high level summary."
type textarea "x"
click at [530, 534] on textarea "Quick summary for an internal email. 3-5 high level summary." at bounding box center [503, 545] width 499 height 46
click at [520, 535] on textarea "Quick summary for an internal email. 3-5 high level summary." at bounding box center [503, 545] width 499 height 46
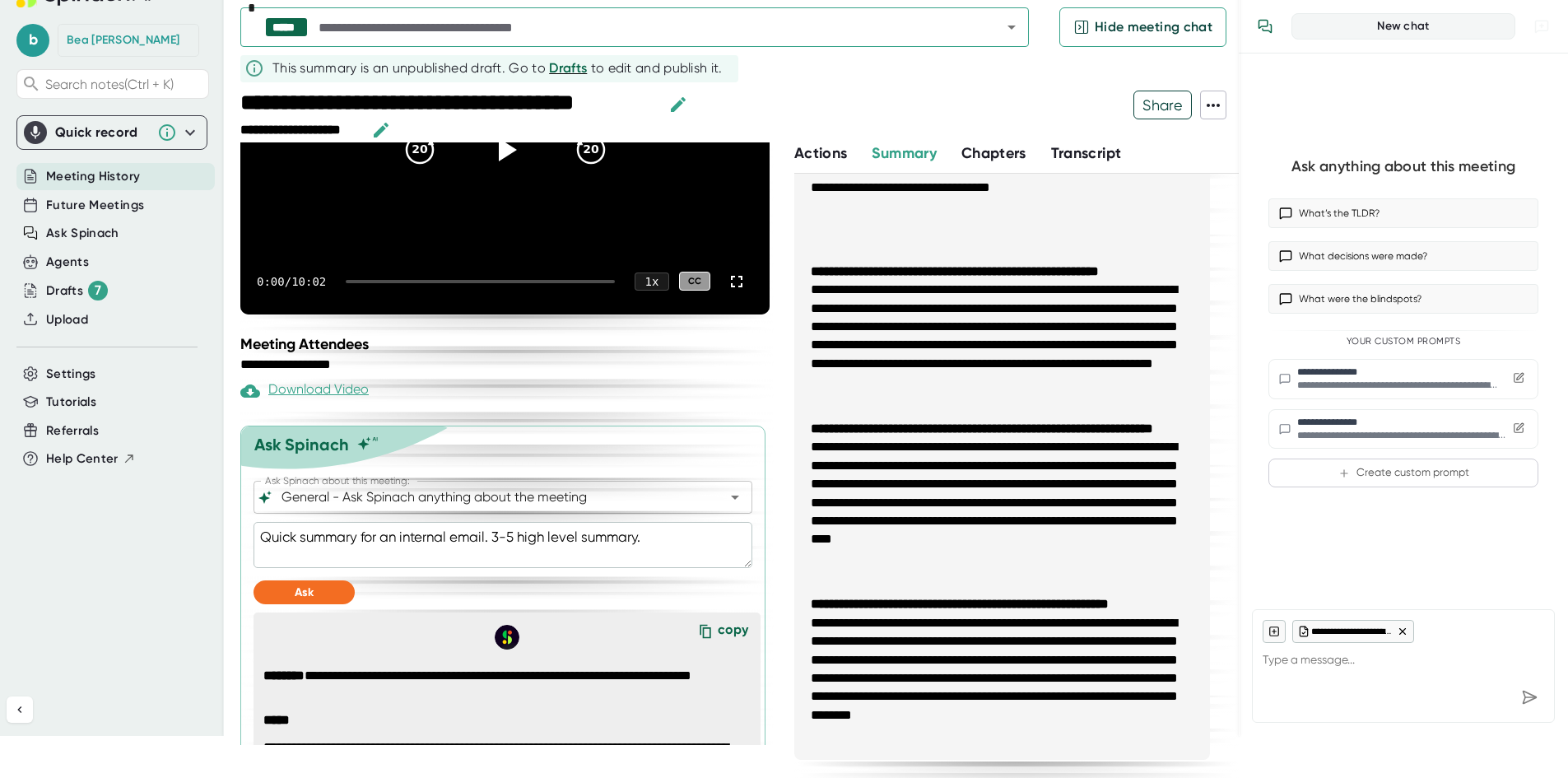
type textarea "Quick summary for an internal email. 3-5 shigh level summary."
type textarea "x"
type textarea "Quick summary for an internal email. 3-5 sehigh level summary."
type textarea "x"
type textarea "Quick summary for an internal email. 3-5 senhigh level summary."
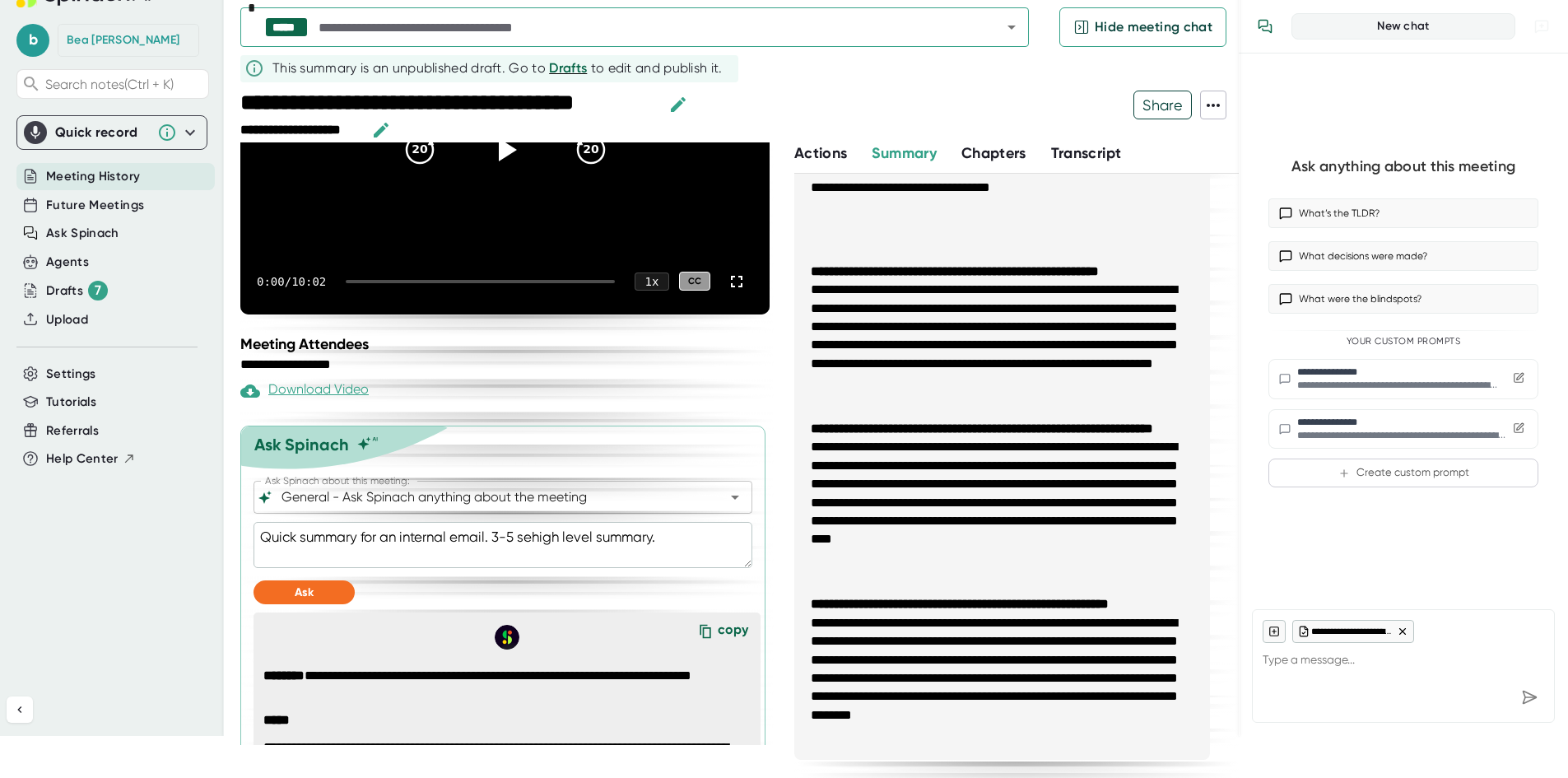
type textarea "x"
type textarea "Quick summary for an internal email. 3-5 senthigh level summary."
type textarea "x"
type textarea "Quick summary for an internal email. 3-5 sentehigh level summary."
type textarea "x"
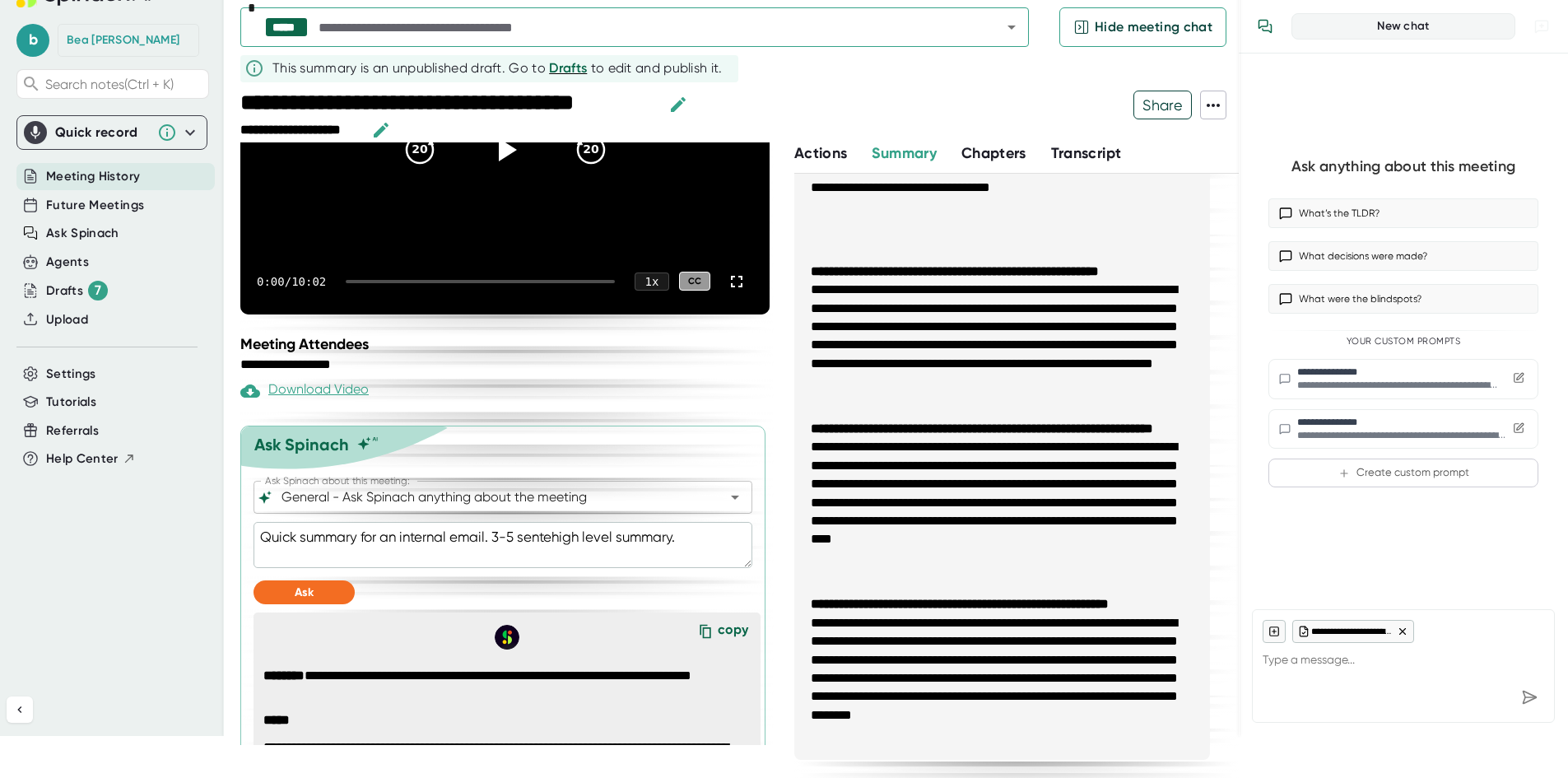
type textarea "Quick summary for an internal email. 3-5 sentenhigh level summary."
type textarea "x"
type textarea "Quick summary for an internal email. 3-5 sentencehigh level summary."
type textarea "x"
type textarea "Quick summary for an internal email. 3-5 sentence high level summary."
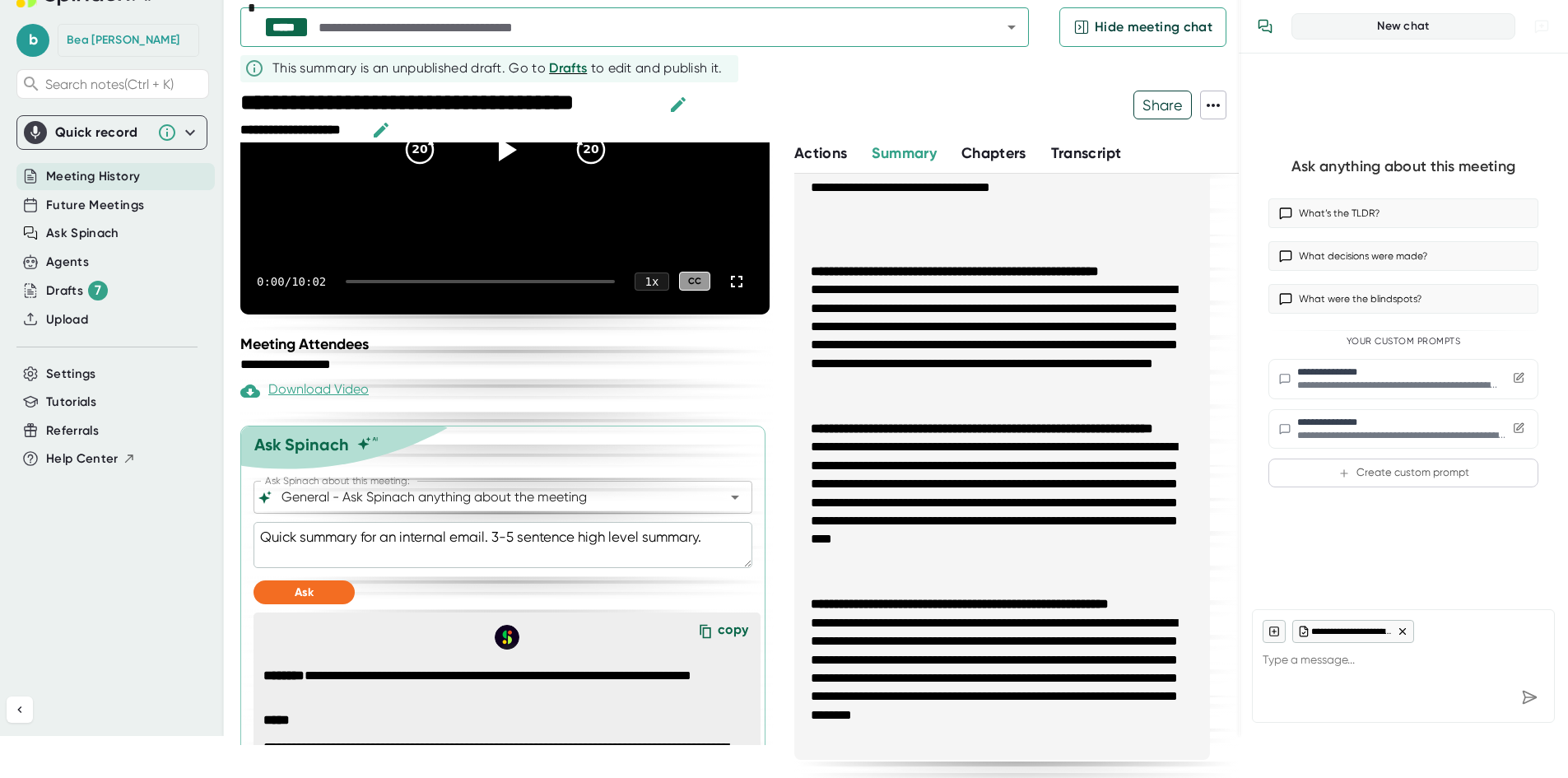
type textarea "x"
type textarea "Quick summary for an internal email. 3-5 sentence high level summary."
type textarea "x"
type textarea "Quick summary for an internal email. 3-5 sentence high level summary."
type textarea "x"
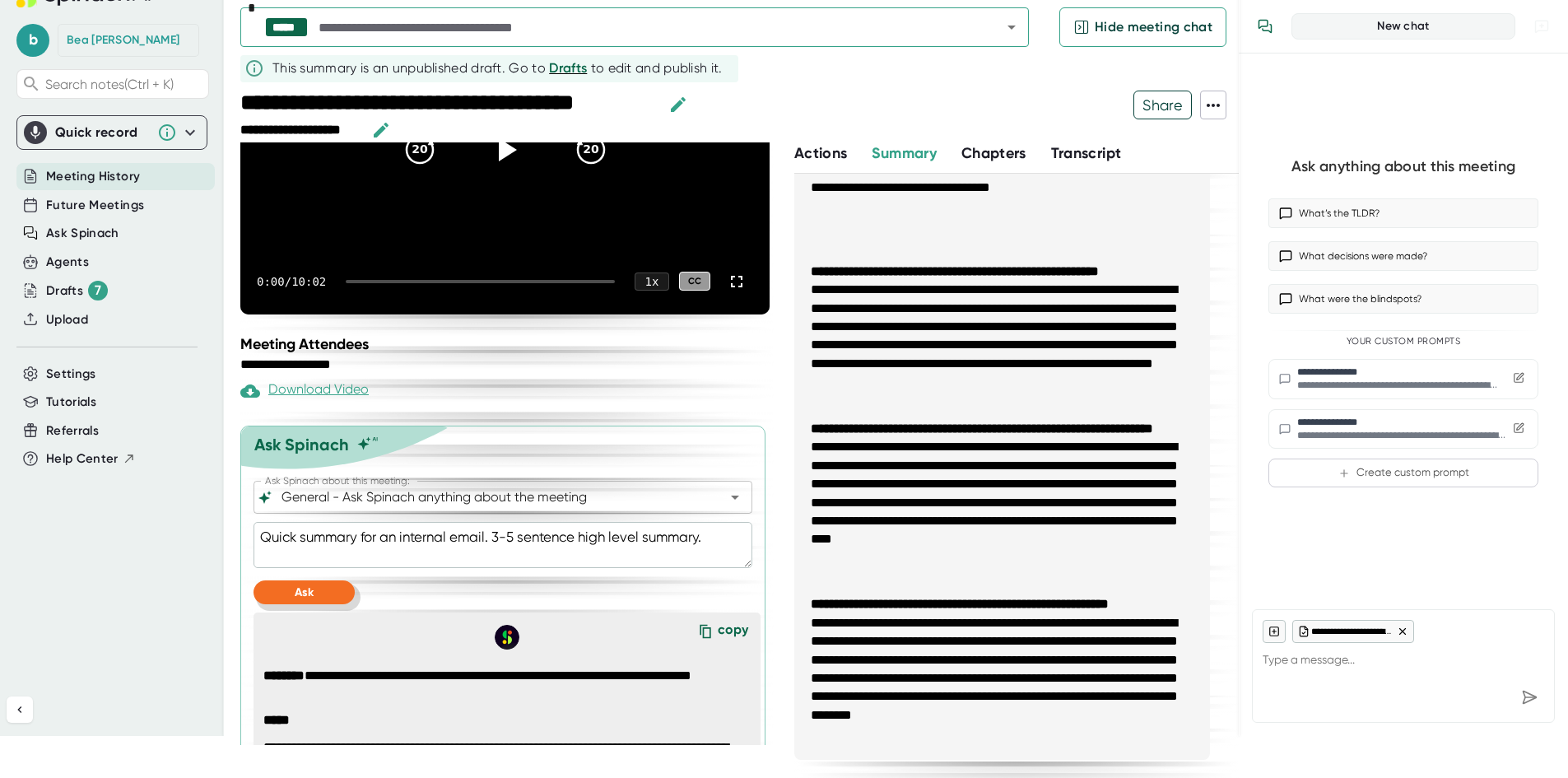
type textarea "Quick summary for an internal email. 3-5 sentence high level summary."
click at [297, 592] on span "Ask" at bounding box center [304, 592] width 19 height 14
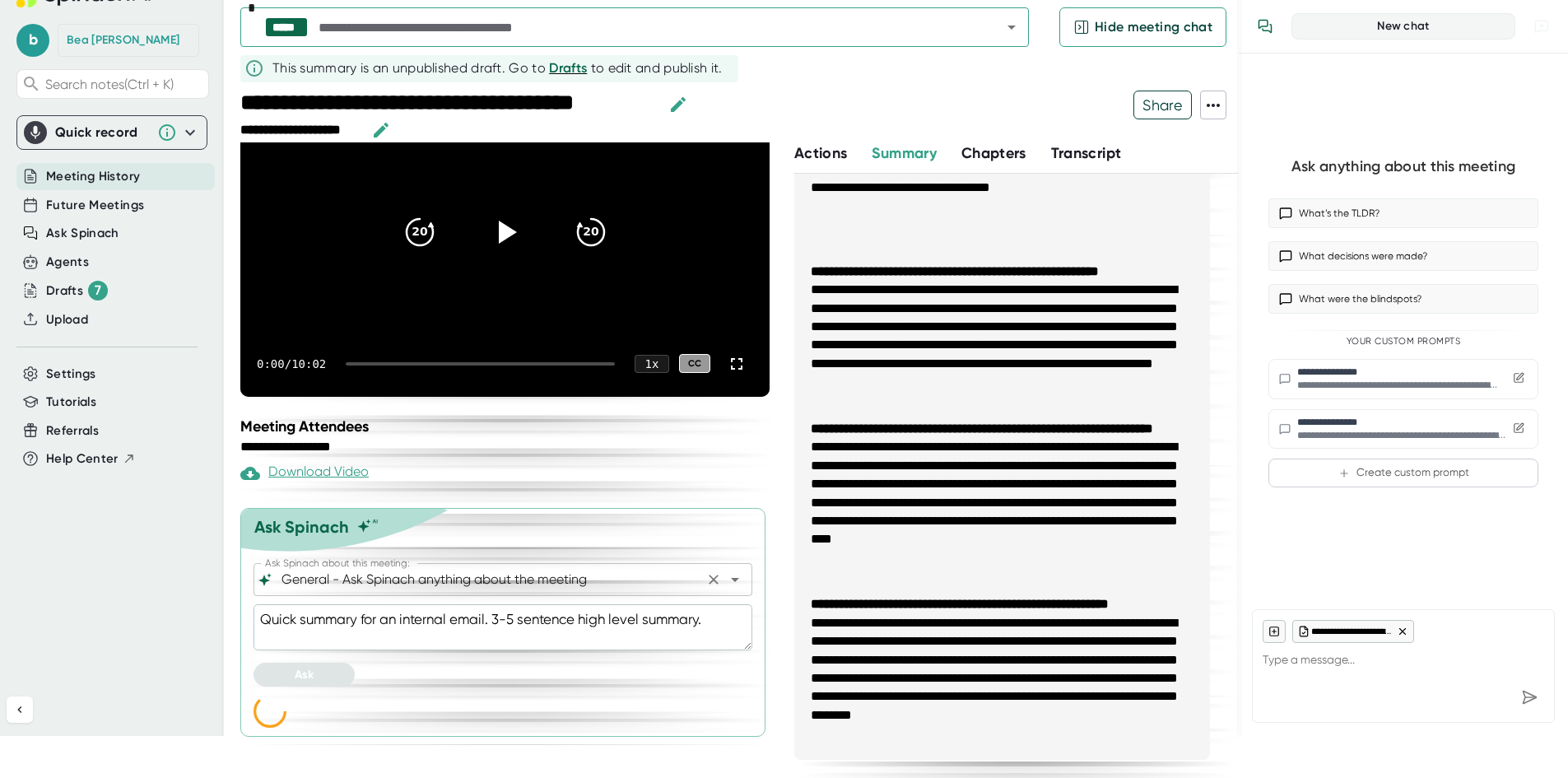
scroll to position [119, 0]
type textarea "x"
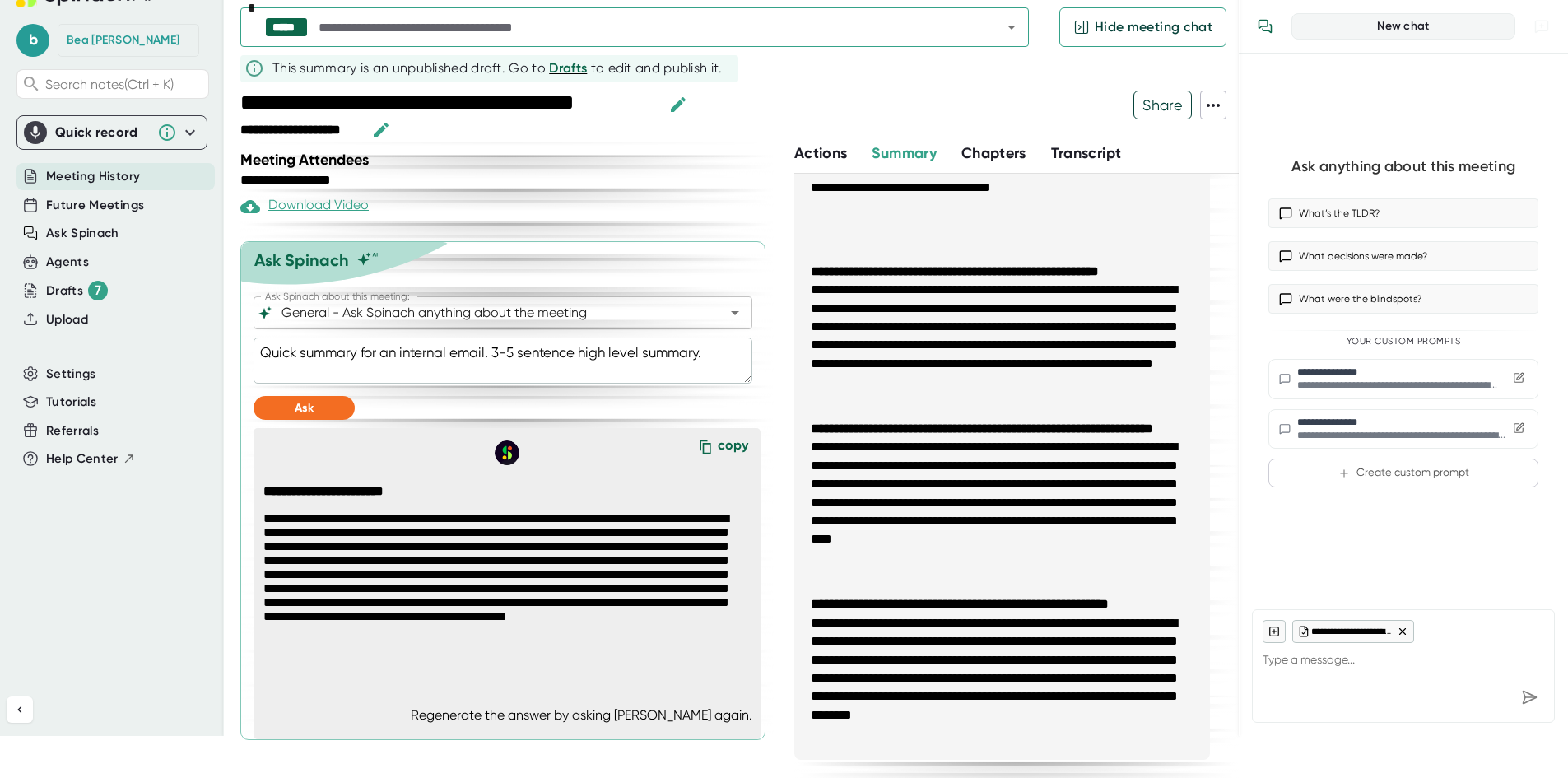
scroll to position [391, 0]
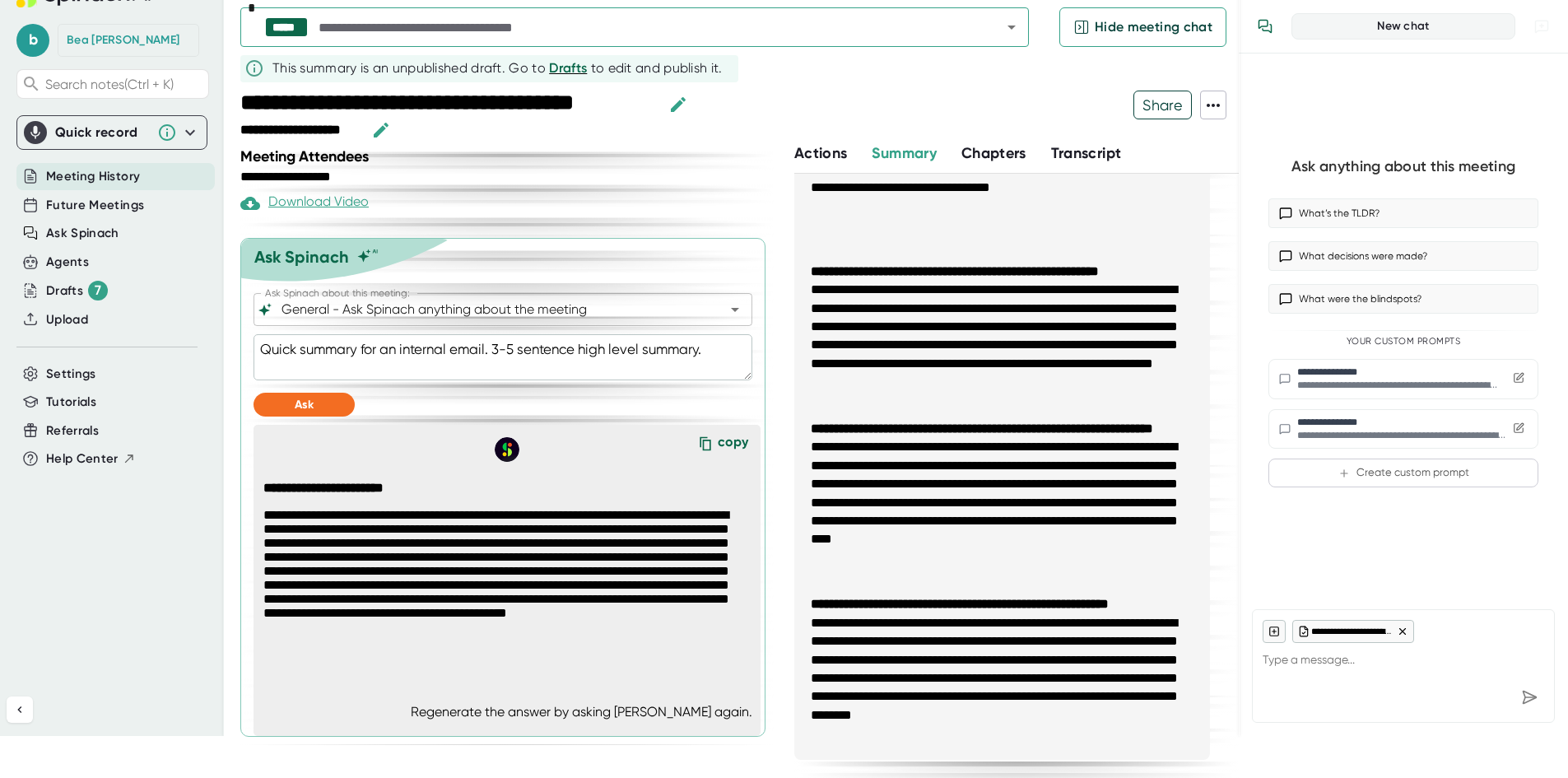
click at [699, 446] on icon at bounding box center [705, 444] width 25 height 25
copy div "Ask"
type textarea "x"
click at [718, 440] on div "copy" at bounding box center [732, 445] width 30 height 22
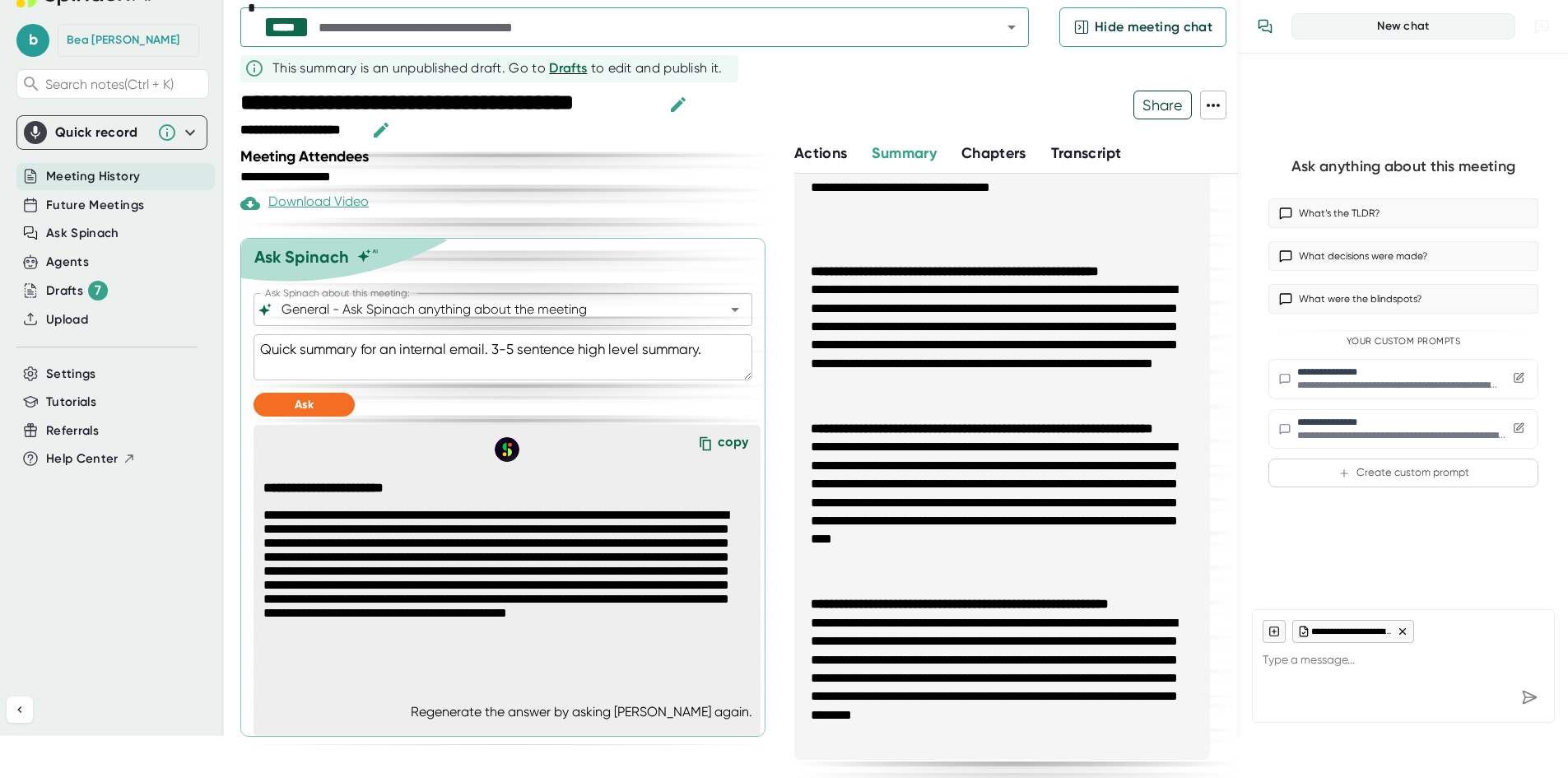
type textarea "x"
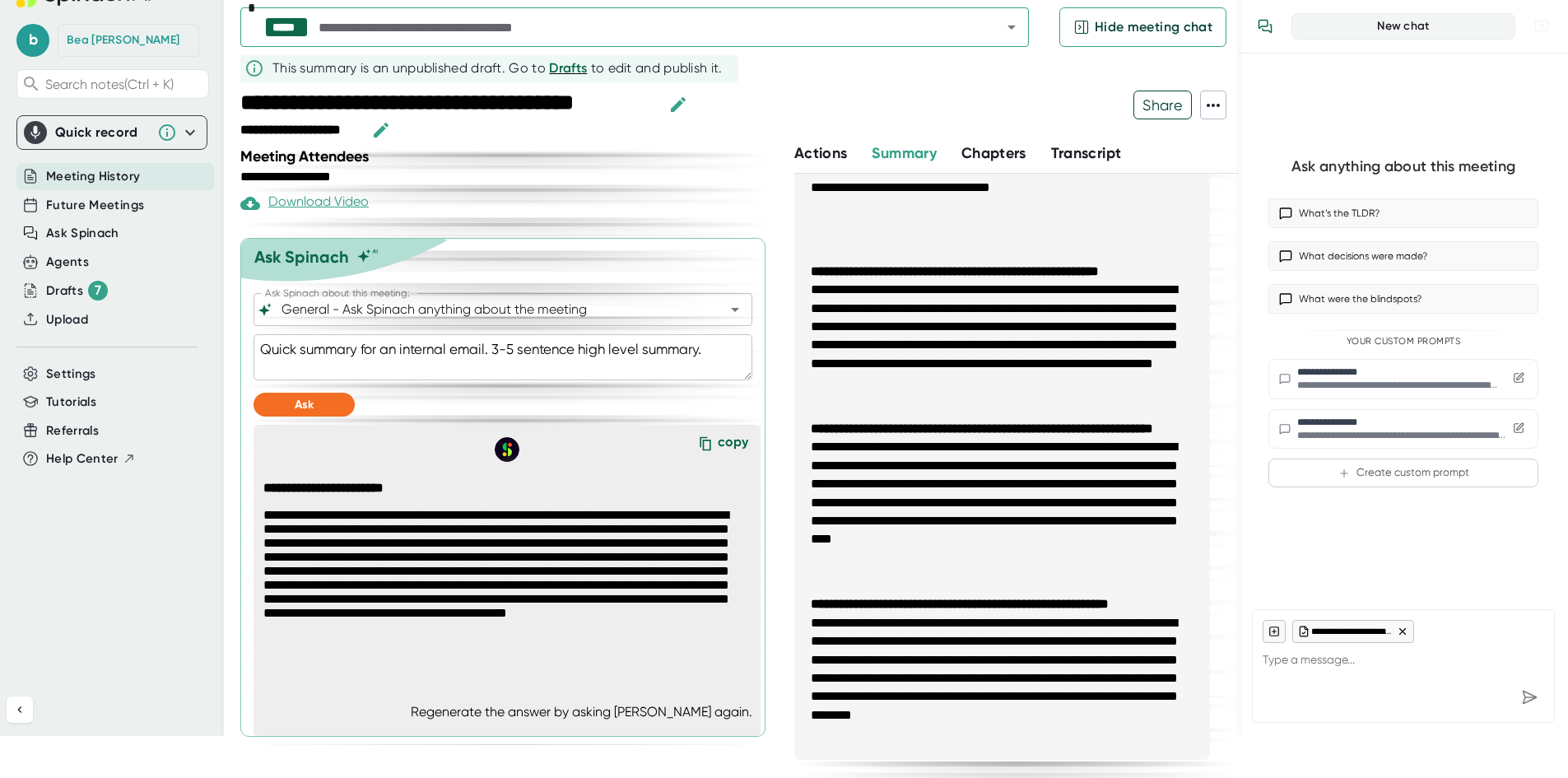
type textarea "x"
